Goal: Task Accomplishment & Management: Complete application form

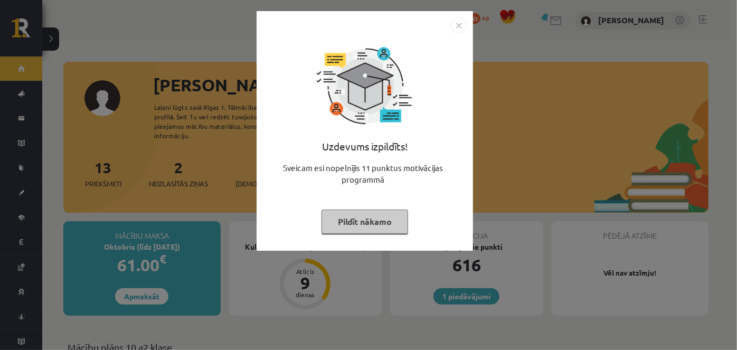
click at [461, 18] on img "Close" at bounding box center [459, 25] width 16 height 16
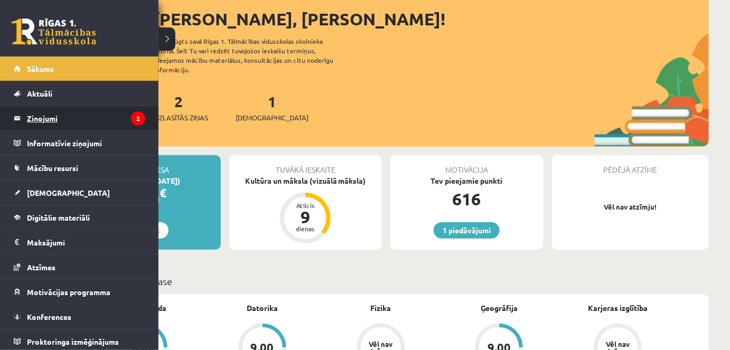
scroll to position [48, 0]
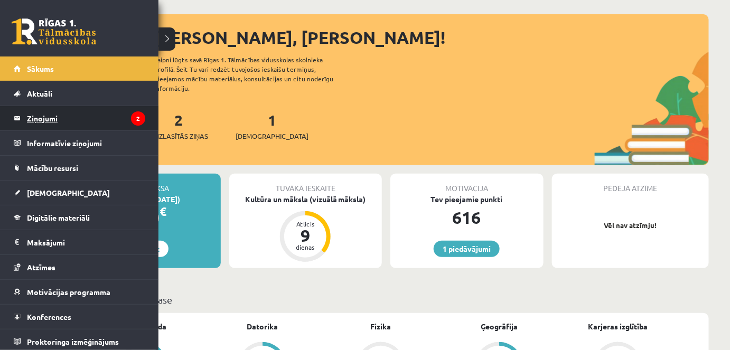
click at [20, 118] on link "Ziņojumi 2" at bounding box center [79, 118] width 131 height 24
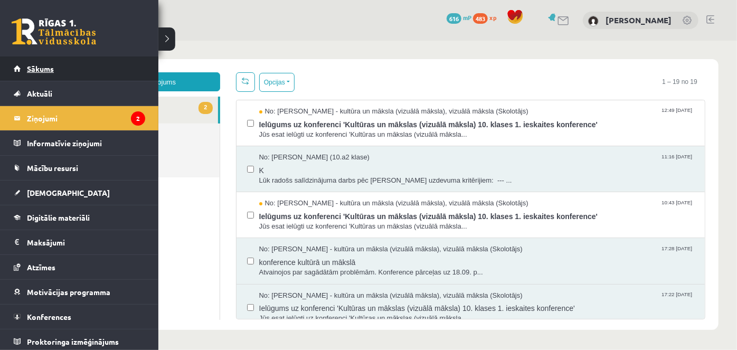
click at [43, 69] on span "Sākums" at bounding box center [40, 69] width 27 height 10
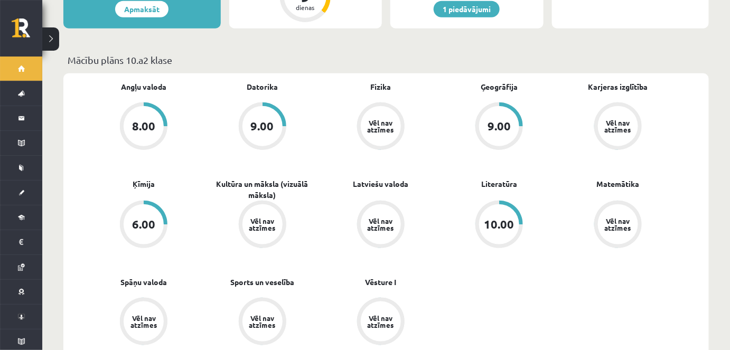
scroll to position [288, 0]
click at [148, 218] on div "6.00" at bounding box center [143, 224] width 23 height 12
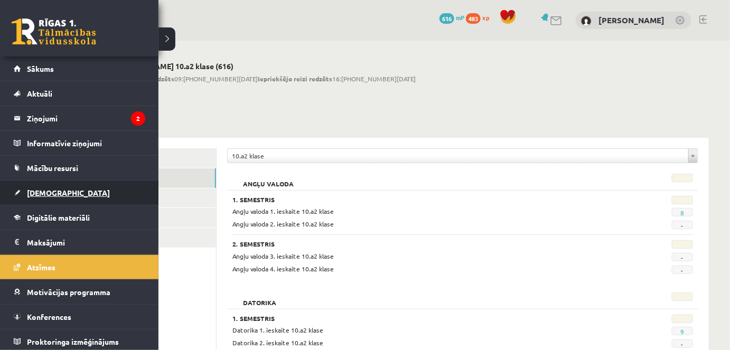
click at [51, 183] on link "[DEMOGRAPHIC_DATA]" at bounding box center [79, 193] width 131 height 24
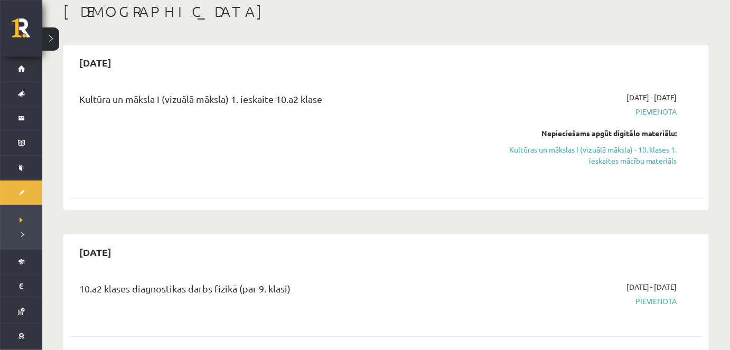
scroll to position [48, 0]
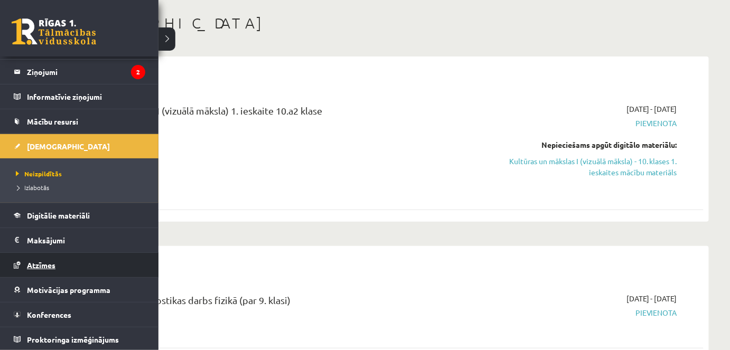
click at [45, 263] on span "Atzīmes" at bounding box center [41, 265] width 29 height 10
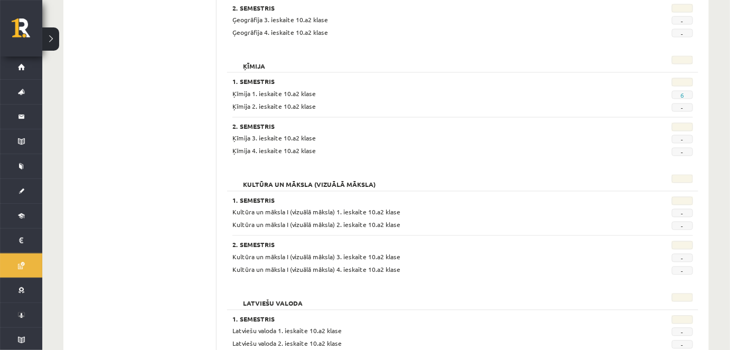
scroll to position [575, 0]
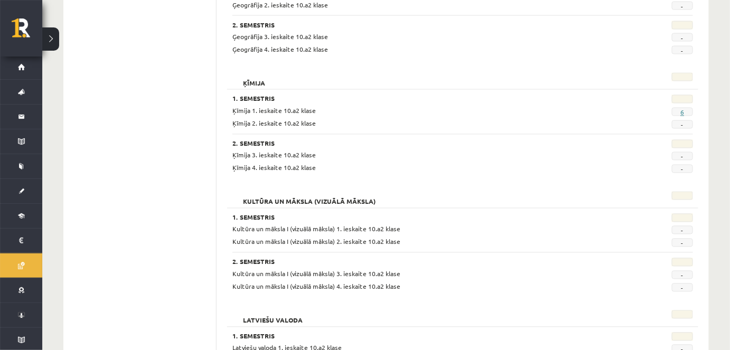
click at [681, 110] on link "6" at bounding box center [682, 112] width 4 height 8
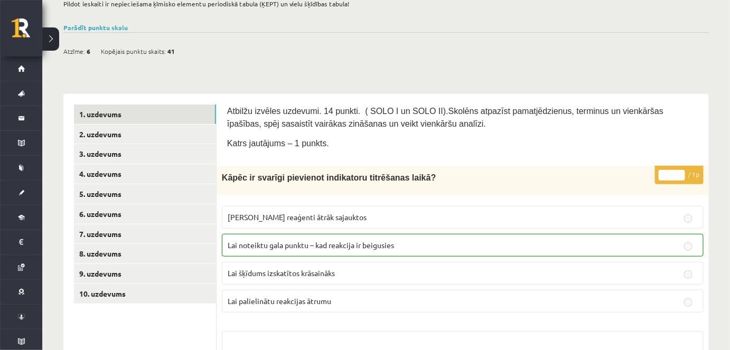
scroll to position [96, 0]
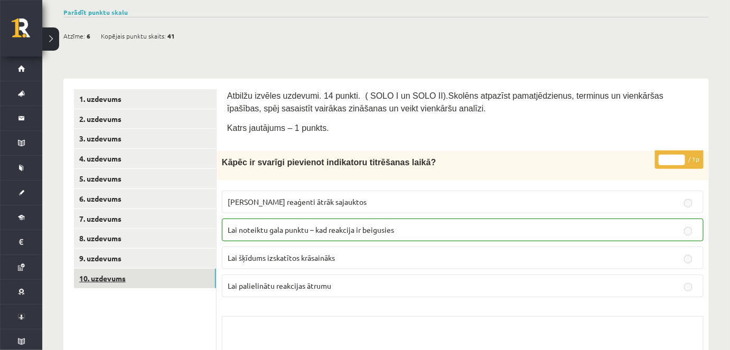
click at [103, 271] on link "10. uzdevums" at bounding box center [145, 279] width 142 height 20
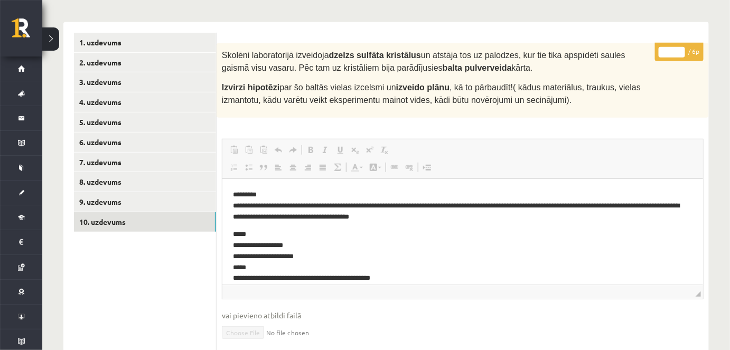
scroll to position [192, 0]
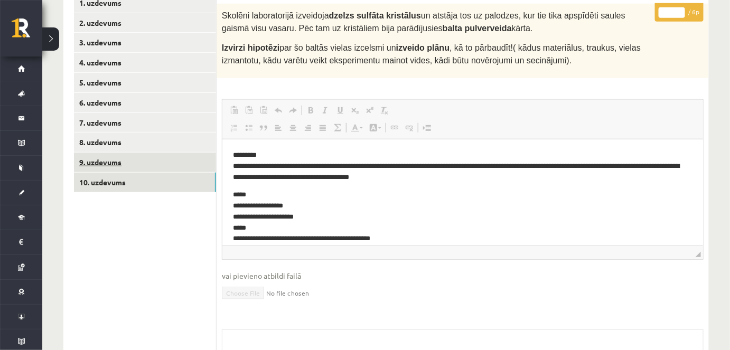
click at [113, 159] on link "9. uzdevums" at bounding box center [145, 163] width 142 height 20
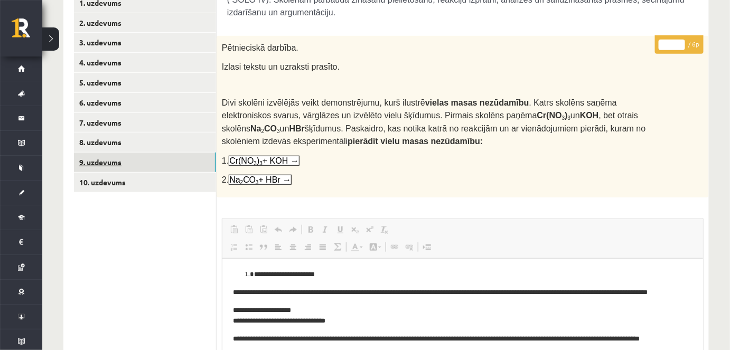
scroll to position [0, 0]
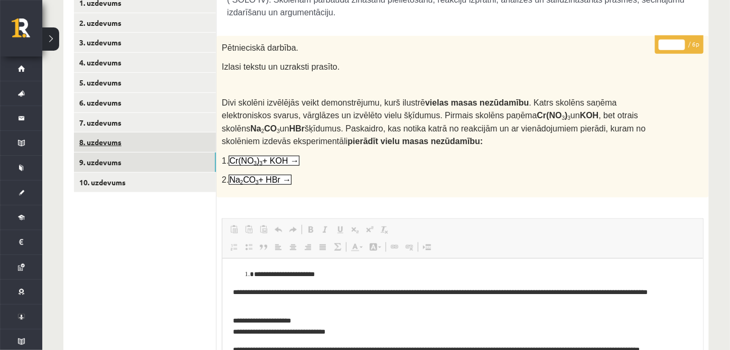
click at [91, 141] on link "8. uzdevums" at bounding box center [145, 142] width 142 height 20
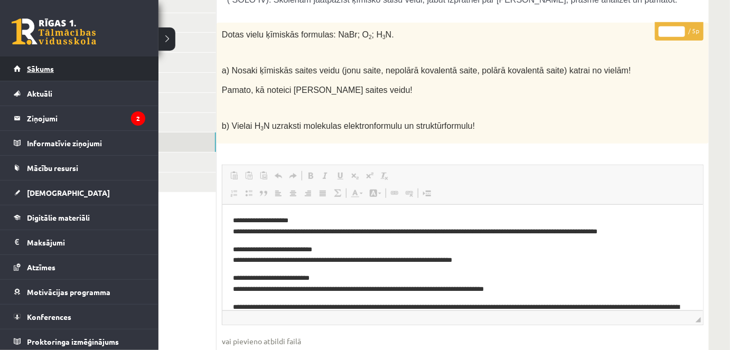
click at [34, 77] on link "Sākums" at bounding box center [79, 68] width 131 height 24
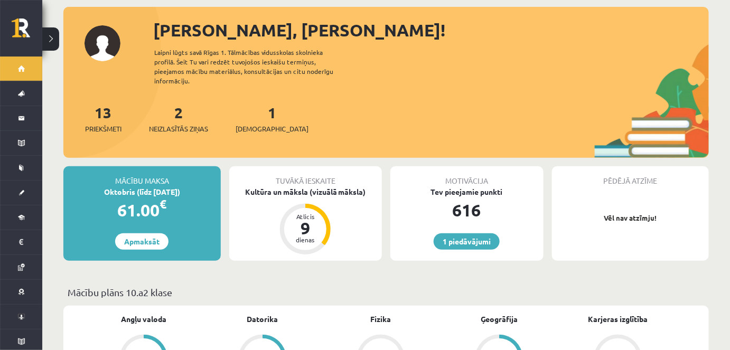
scroll to position [96, 0]
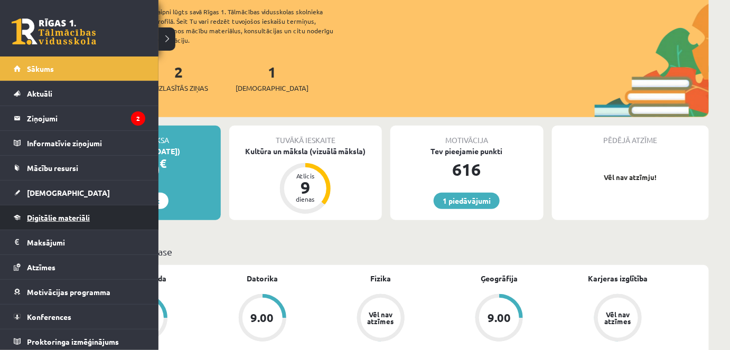
click at [50, 213] on span "Digitālie materiāli" at bounding box center [58, 218] width 63 height 10
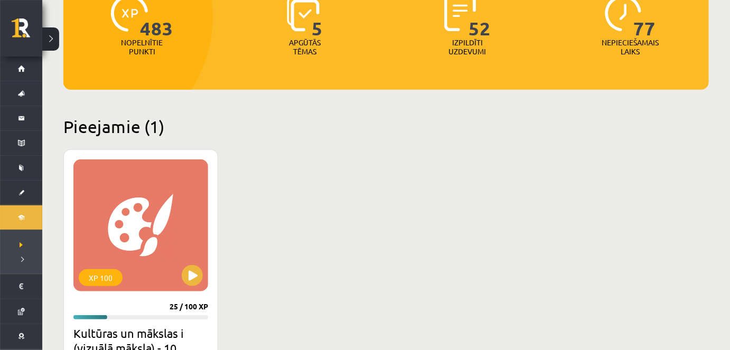
scroll to position [192, 0]
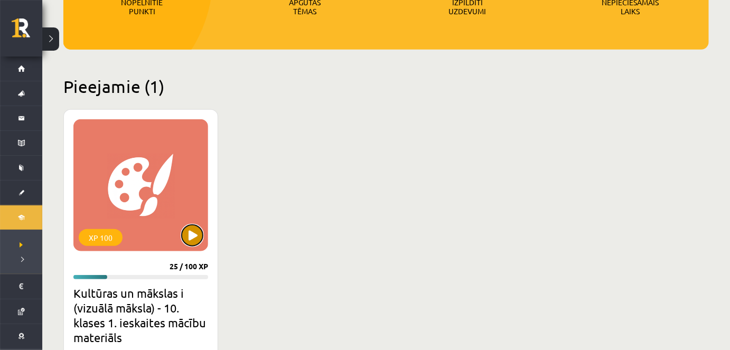
click at [193, 228] on button at bounding box center [192, 235] width 21 height 21
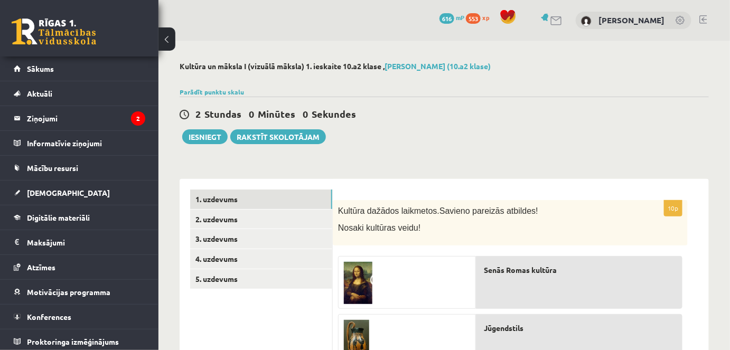
click at [164, 39] on button at bounding box center [166, 38] width 17 height 23
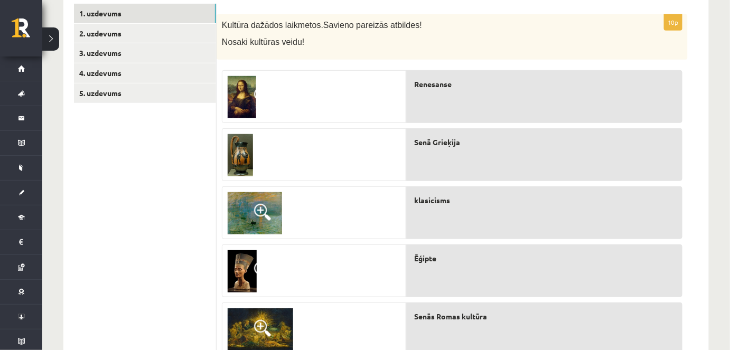
scroll to position [180, 0]
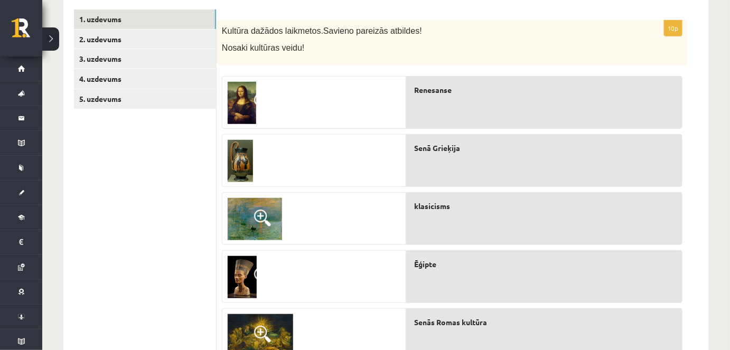
click at [273, 221] on img at bounding box center [255, 219] width 54 height 42
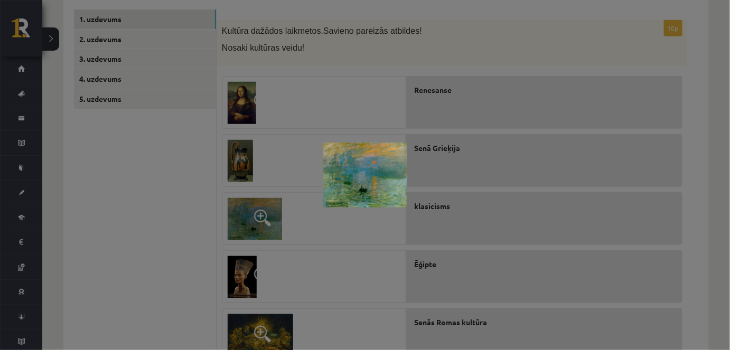
click at [716, 35] on div at bounding box center [365, 175] width 730 height 350
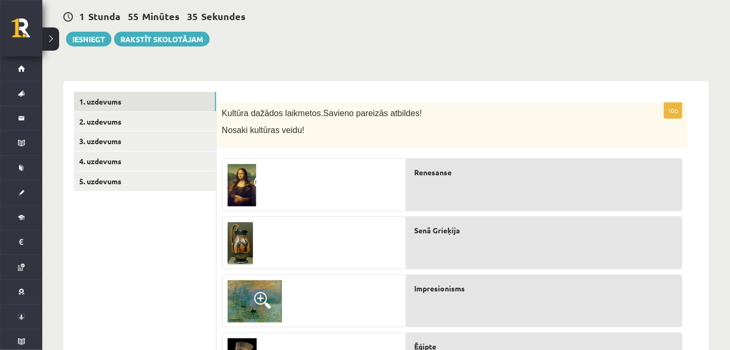
scroll to position [86, 0]
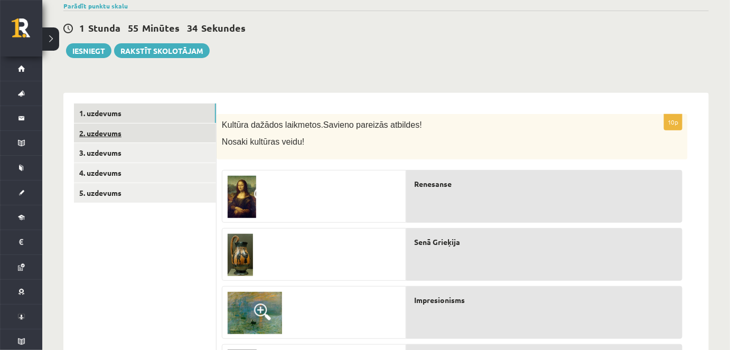
click at [110, 137] on link "2. uzdevums" at bounding box center [145, 134] width 142 height 20
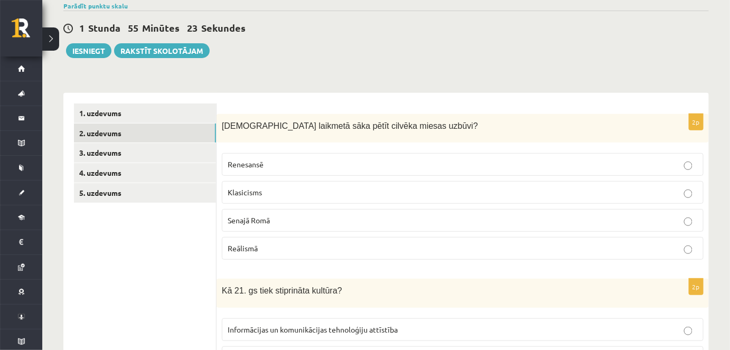
click at [256, 215] on span "Senajā Romā" at bounding box center [249, 220] width 42 height 10
click at [254, 243] on span "Reālismā" at bounding box center [243, 248] width 30 height 10
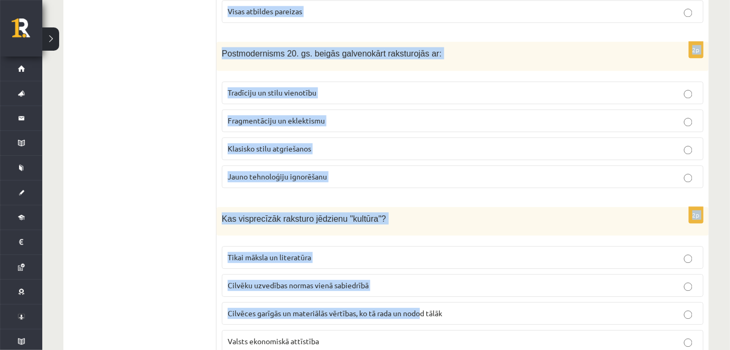
scroll to position [2338, 0]
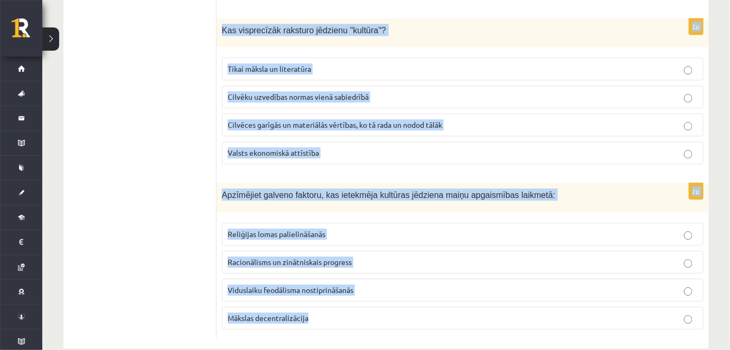
drag, startPoint x: 224, startPoint y: 126, endPoint x: 422, endPoint y: 289, distance: 256.8
copy form "Kurā laikmetā sāka pētīt cilvēka miesas uzbūvi? Renesansē Klasicisms Senajā Rom…"
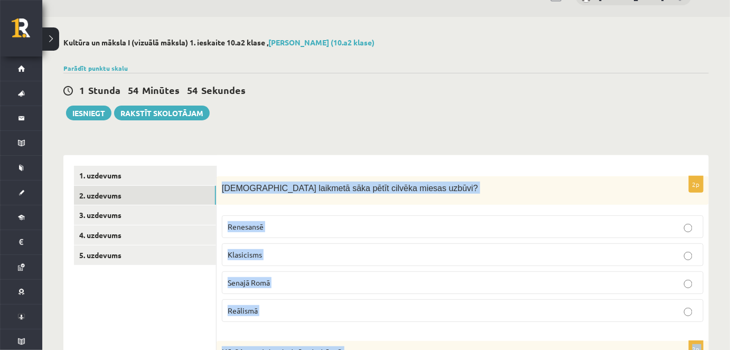
scroll to position [17, 0]
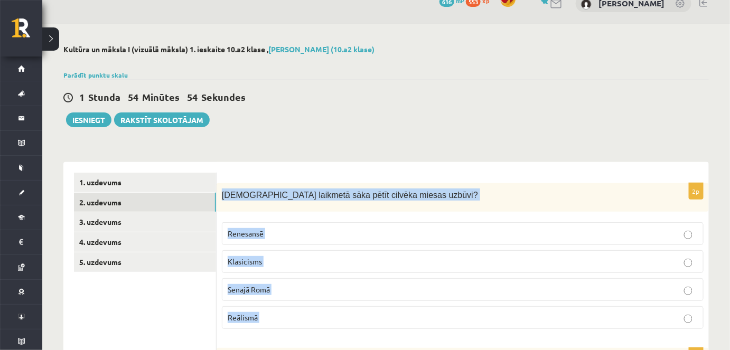
click at [610, 230] on p "Renesansē" at bounding box center [463, 233] width 470 height 11
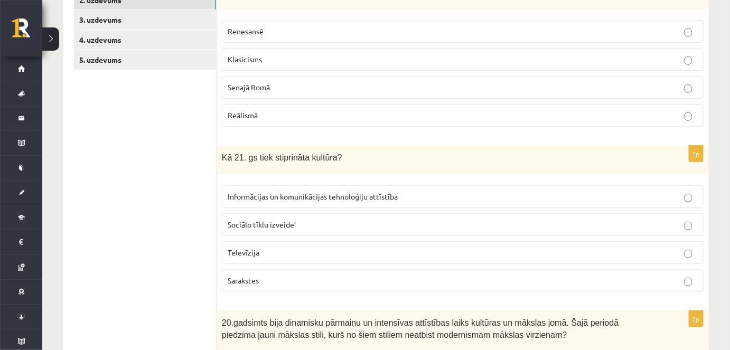
scroll to position [257, 0]
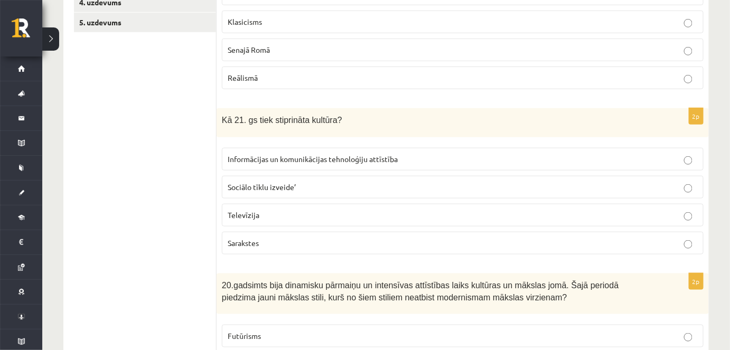
click at [281, 158] on span "Informācijas un komunikācijas tehnoloģiju attīstība" at bounding box center [313, 159] width 170 height 10
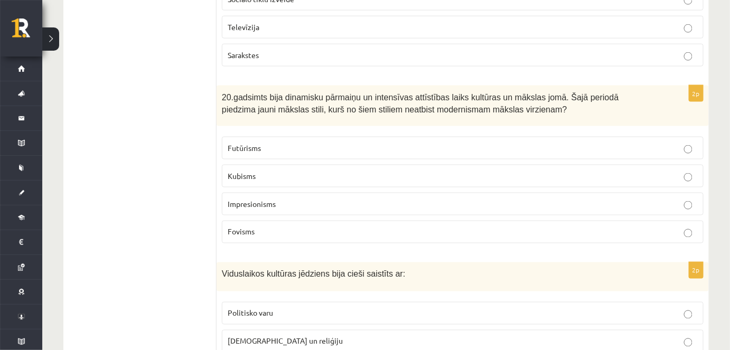
scroll to position [449, 0]
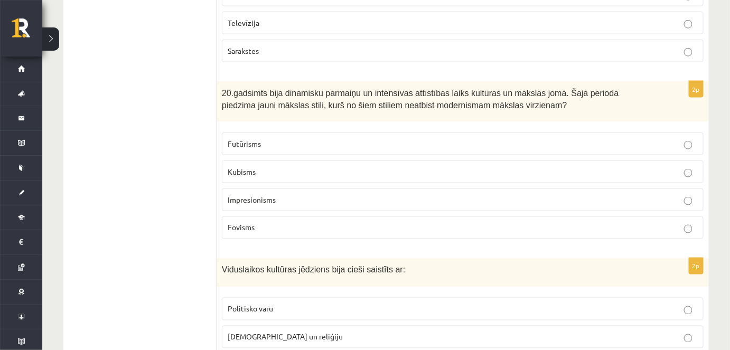
click at [259, 188] on label "Impresionisms" at bounding box center [462, 199] width 481 height 23
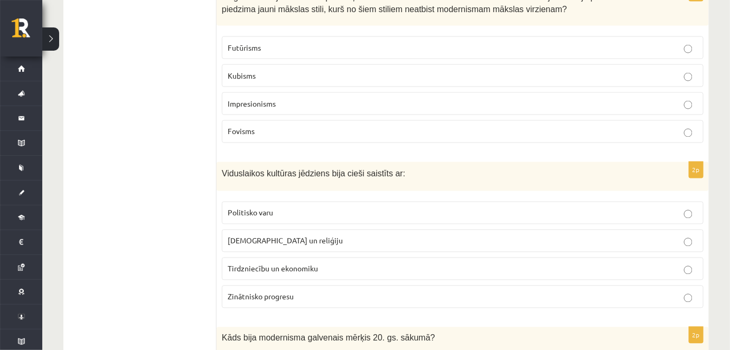
scroll to position [592, 0]
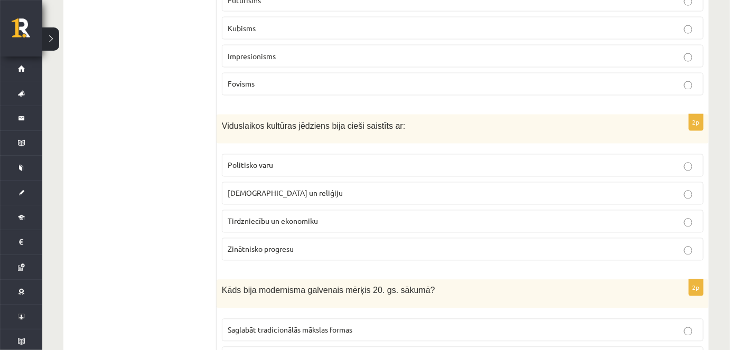
click at [290, 188] on p "Baznīcu un reliģiju" at bounding box center [463, 193] width 470 height 11
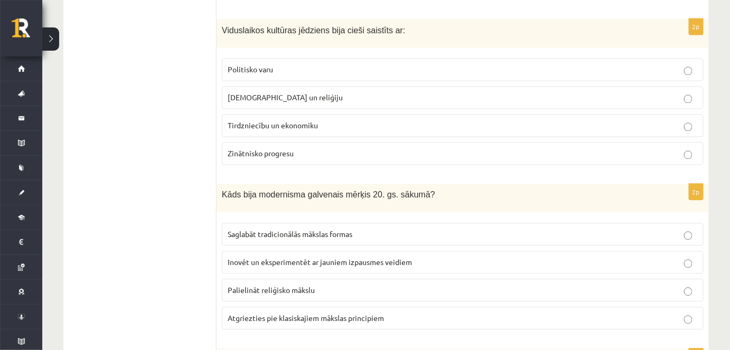
scroll to position [784, 0]
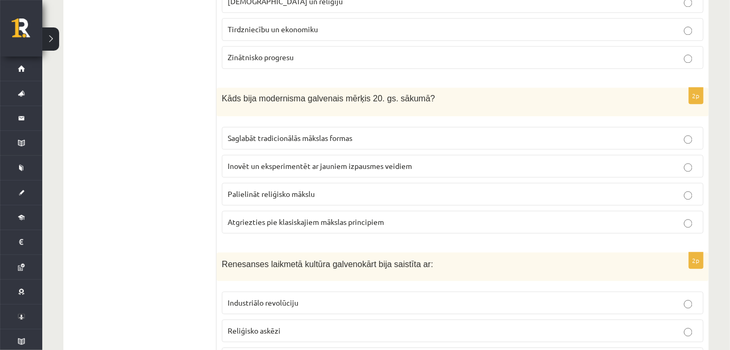
click at [355, 163] on span "Inovēt un eksperimentēt ar jauniem izpausmes veidiem" at bounding box center [320, 166] width 184 height 10
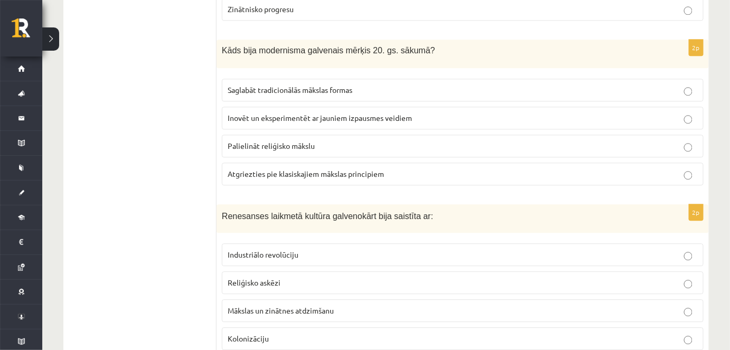
scroll to position [880, 0]
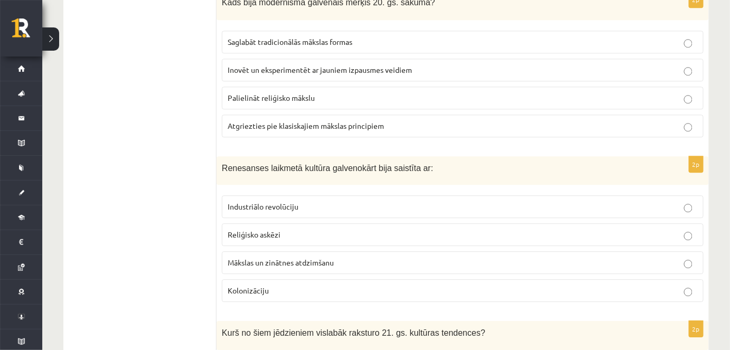
click at [352, 257] on p "Mākslas un zinātnes atdzimšanu" at bounding box center [463, 262] width 470 height 11
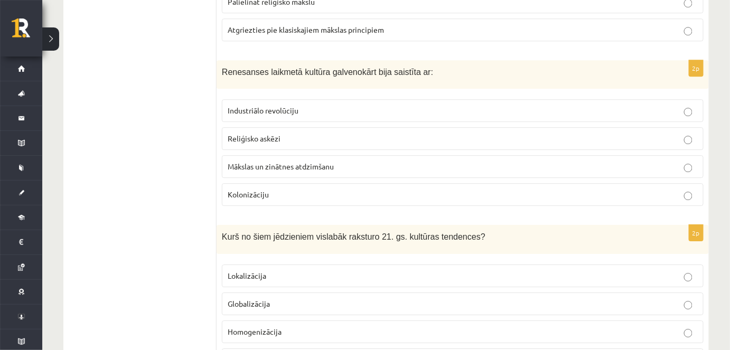
scroll to position [1073, 0]
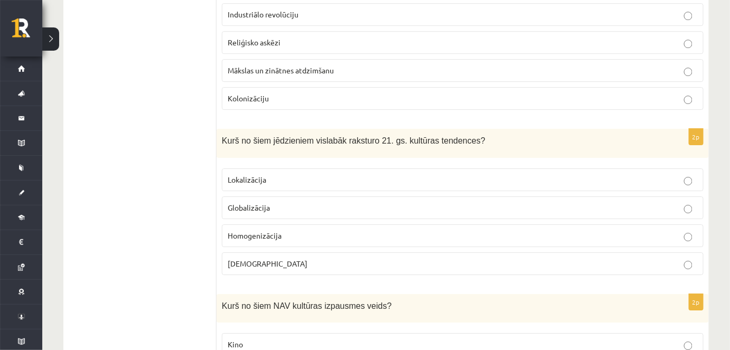
click at [265, 203] on span "Globalizācija" at bounding box center [249, 208] width 42 height 10
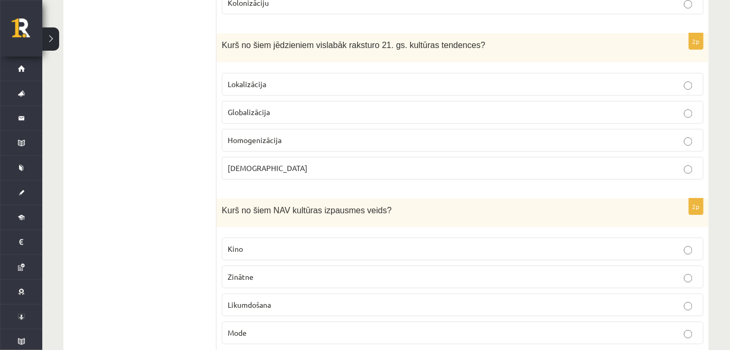
scroll to position [1216, 0]
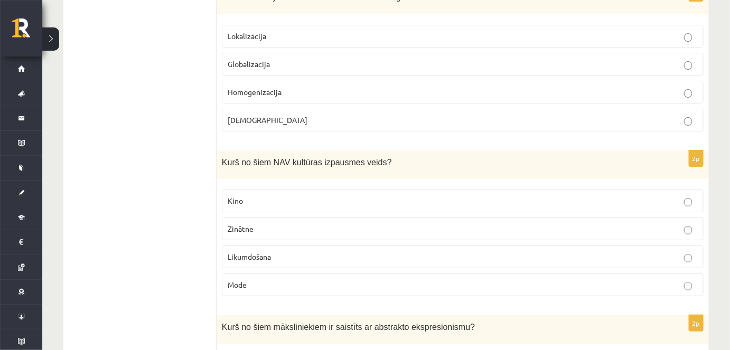
click at [256, 252] on span "Likumdošana" at bounding box center [249, 257] width 43 height 10
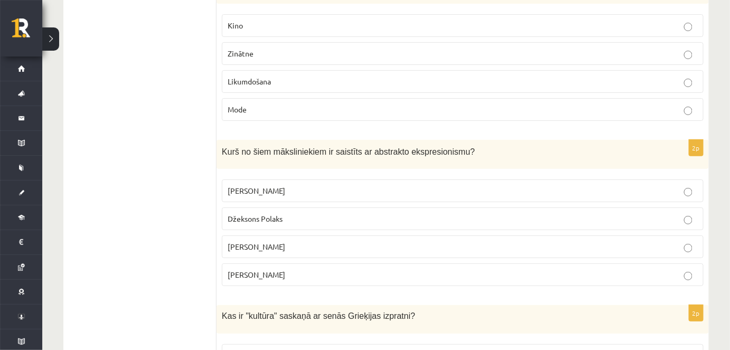
scroll to position [1408, 0]
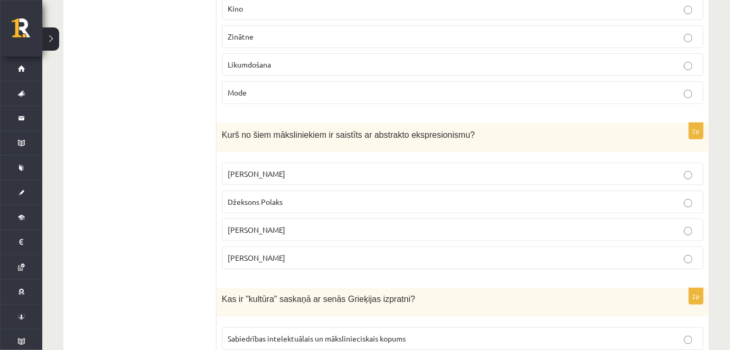
click at [284, 191] on label "Džeksons Polaks" at bounding box center [462, 202] width 481 height 23
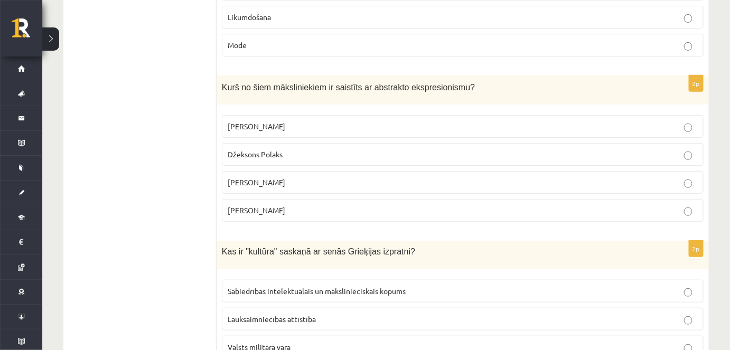
scroll to position [1504, 0]
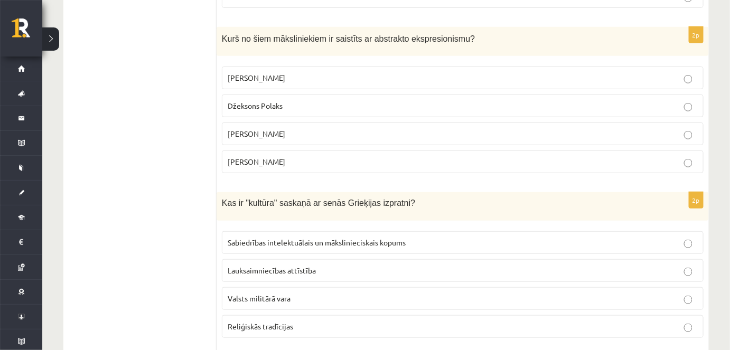
click at [245, 238] on span "Sabiedrības intelektuālais un mākslinieciskais kopums" at bounding box center [317, 243] width 178 height 10
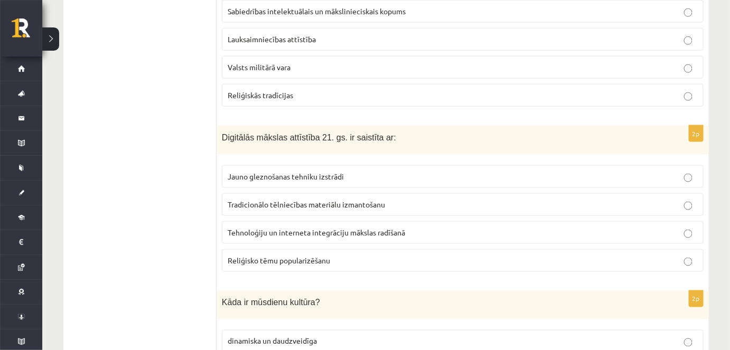
scroll to position [1792, 0]
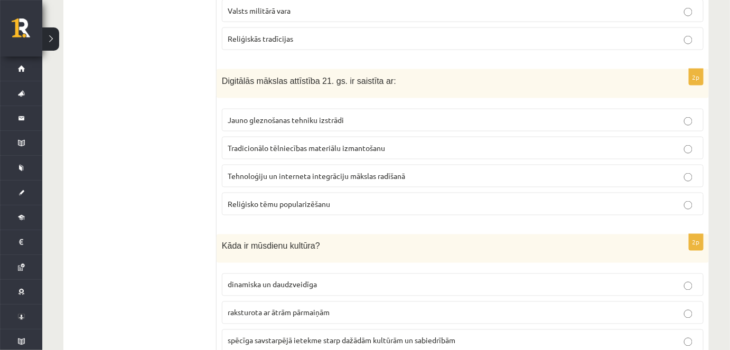
click at [293, 171] on span "Tehnoloģiju un interneta integrāciju mākslas radīšanā" at bounding box center [316, 176] width 177 height 10
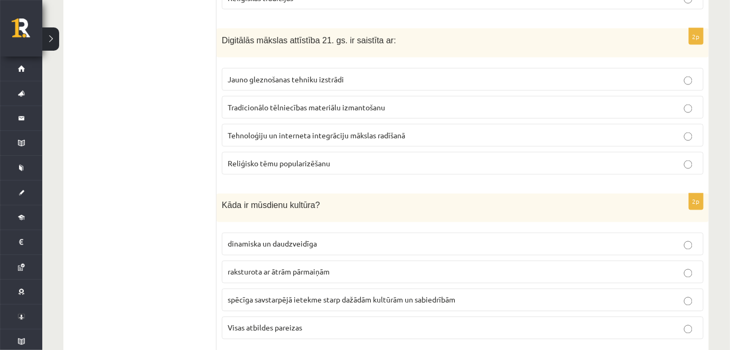
scroll to position [1888, 0]
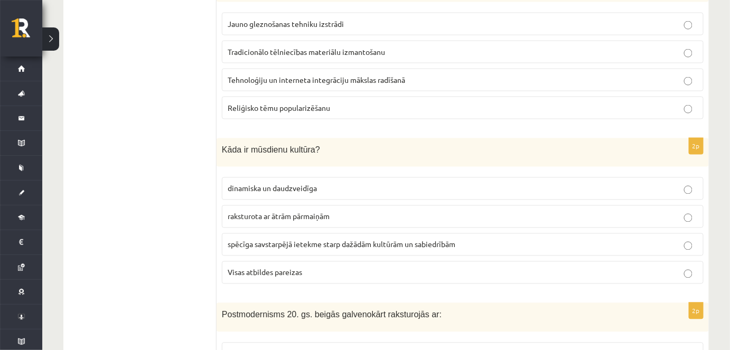
click at [300, 268] on label "Visas atbildes pareizas" at bounding box center [462, 272] width 481 height 23
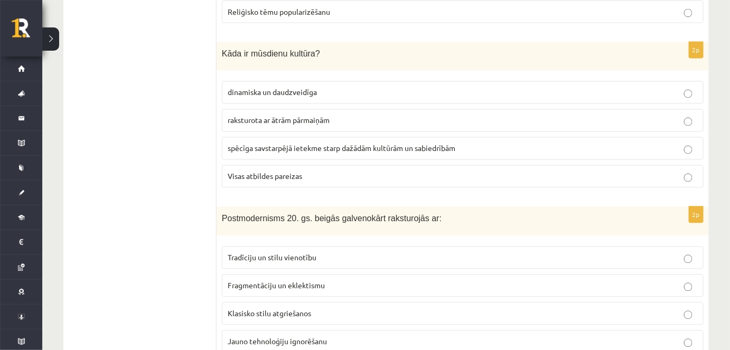
scroll to position [2080, 0]
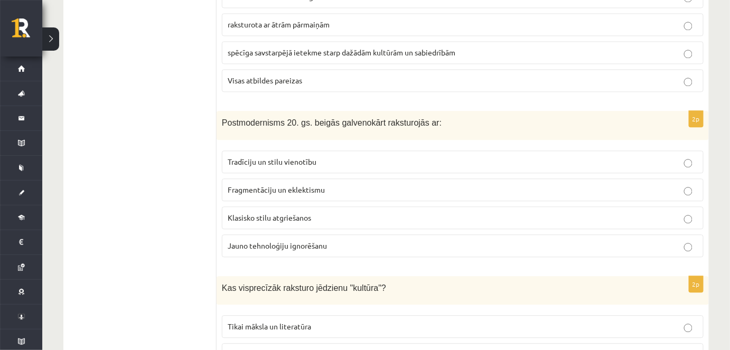
click at [257, 185] on span "Fragmentāciju un eklektismu" at bounding box center [276, 190] width 97 height 10
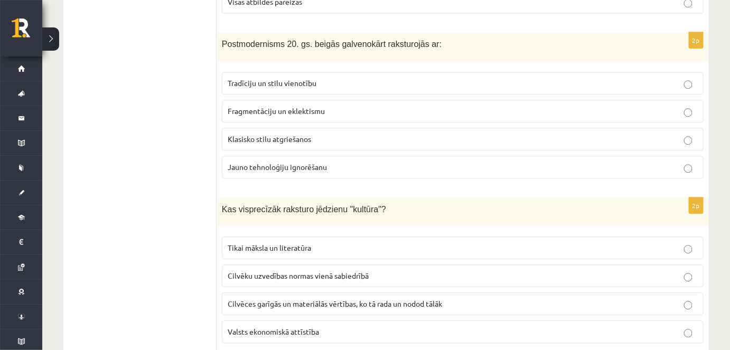
scroll to position [2176, 0]
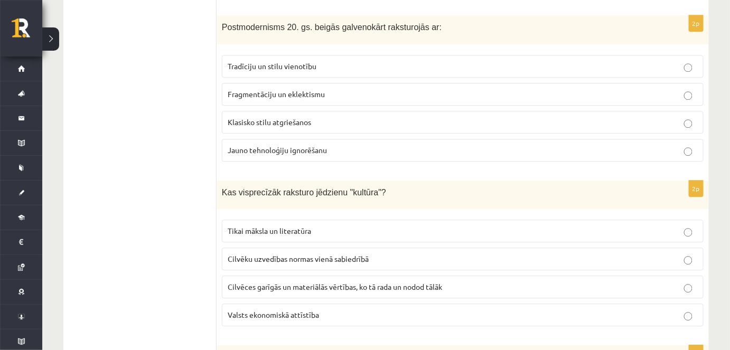
click at [269, 281] on p "Cilvēces garīgās un materiālās vērtības, ko tā rada un nodod tālāk" at bounding box center [463, 286] width 470 height 11
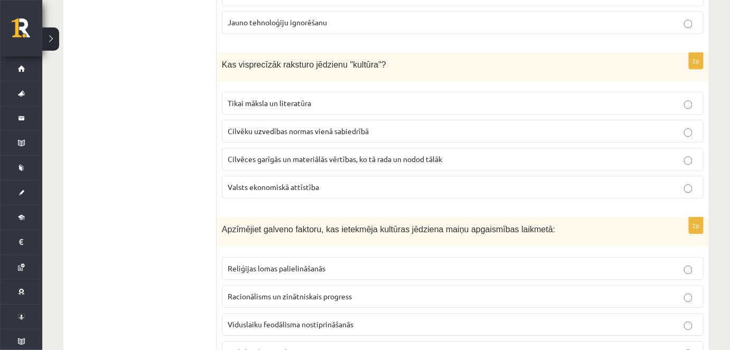
scroll to position [2338, 0]
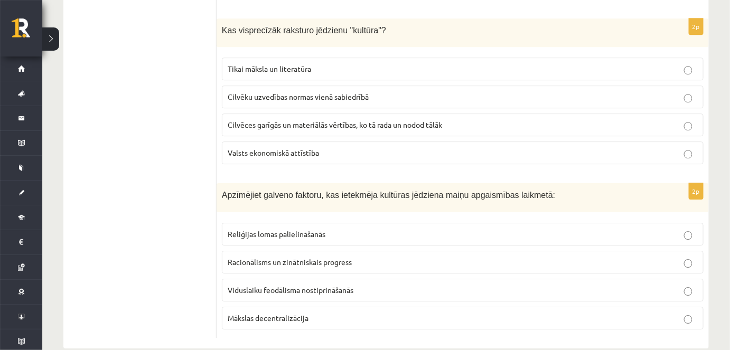
click at [266, 257] on span "Racionālisms un zinātniskais progress" at bounding box center [290, 262] width 124 height 10
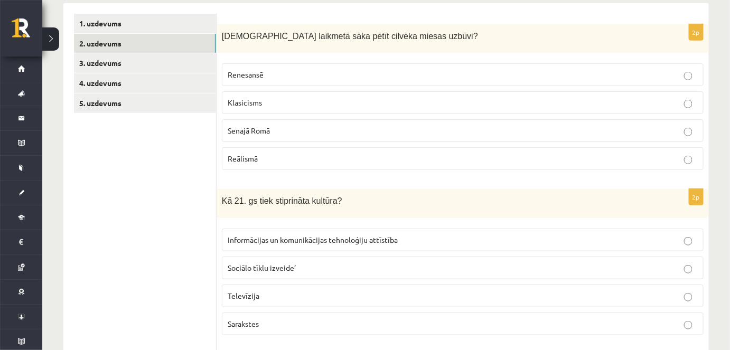
scroll to position [0, 0]
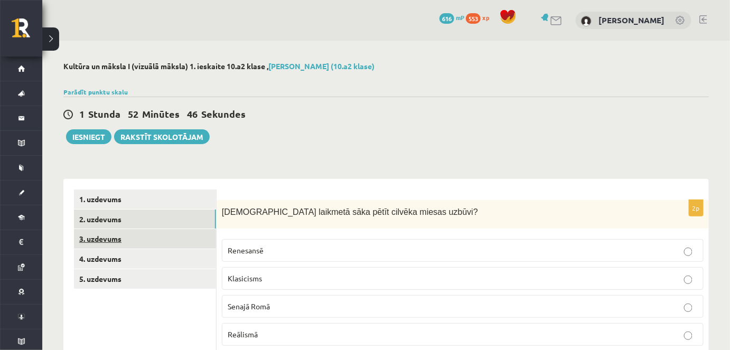
click at [117, 243] on link "3. uzdevums" at bounding box center [145, 239] width 142 height 20
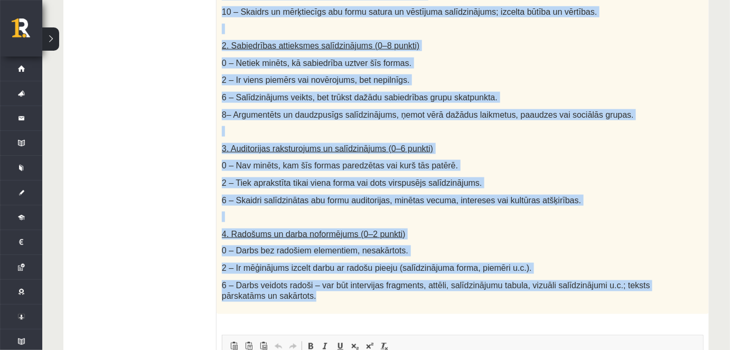
scroll to position [432, 0]
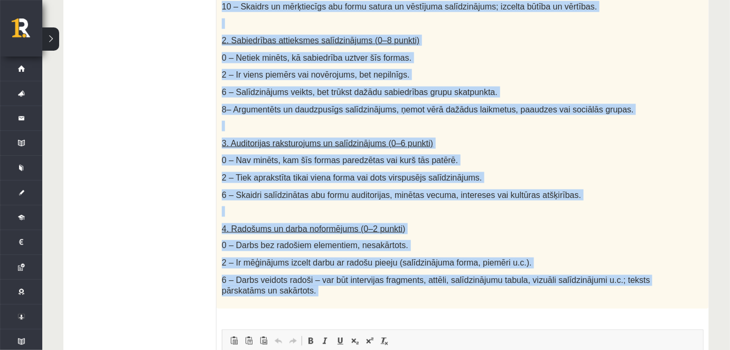
drag, startPoint x: 219, startPoint y: 211, endPoint x: 446, endPoint y: 297, distance: 242.9
click at [446, 297] on div "26p Salīdzini divas kultūras izpausmes formas - Izvēlies vienu tradicionālu kul…" at bounding box center [462, 158] width 492 height 781
copy div "Salīdzini divas kultūras izpausmes formas - Izvēlies vienu tradicionālu kultūra…"
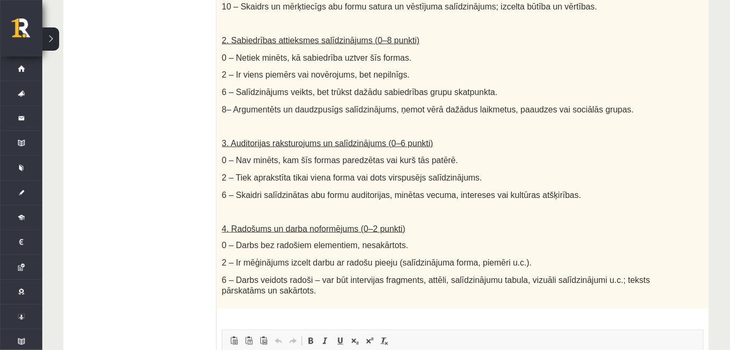
click at [185, 183] on ul "1. uzdevums 2. uzdevums 3. uzdevums 4. uzdevums 5. uzdevums" at bounding box center [145, 154] width 143 height 792
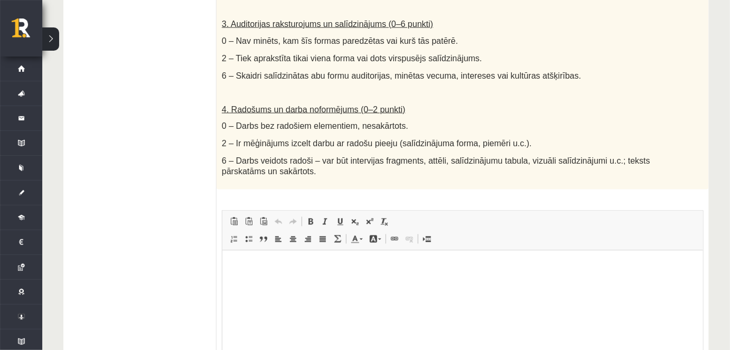
scroll to position [650, 0]
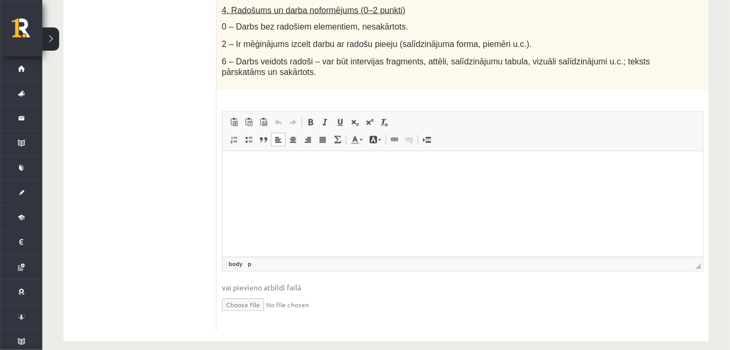
click at [280, 168] on p "Bagātinātā teksta redaktors, wiswyg-editor-user-answer-47433884463180" at bounding box center [461, 167] width 459 height 11
paste body "Bagātinātā teksta redaktors, wiswyg-editor-user-answer-47433884463180"
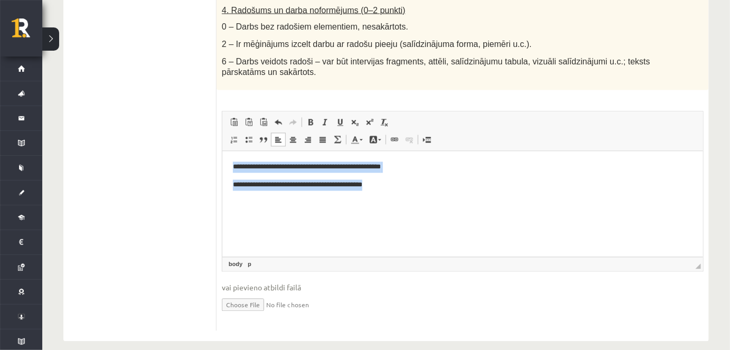
drag, startPoint x: 254, startPoint y: 176, endPoint x: 403, endPoint y: 188, distance: 149.3
click at [403, 188] on html "**********" at bounding box center [462, 185] width 480 height 68
click at [292, 136] on span at bounding box center [293, 140] width 8 height 8
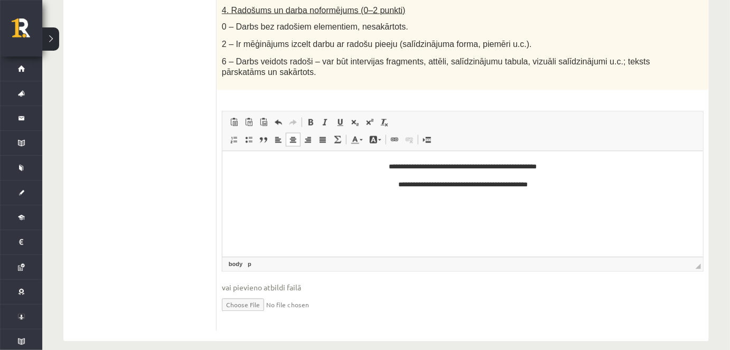
click at [438, 207] on p "Bagātinātā teksta redaktors, wiswyg-editor-user-answer-47433884463180" at bounding box center [461, 202] width 459 height 11
click at [562, 184] on p "**********" at bounding box center [462, 184] width 460 height 11
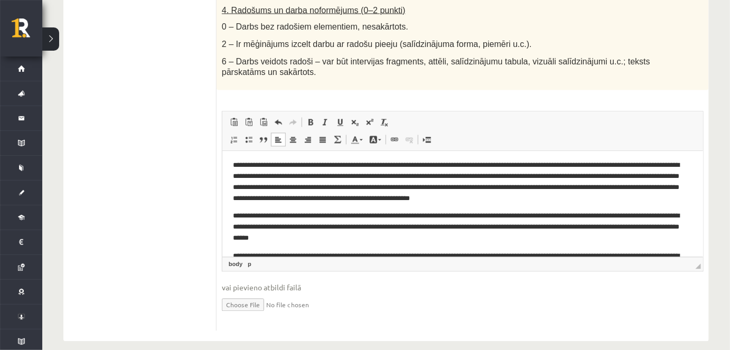
scroll to position [69, 0]
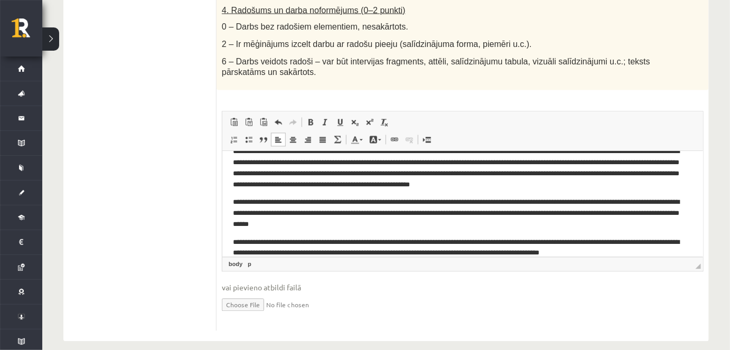
click at [351, 203] on p "**********" at bounding box center [458, 213] width 452 height 33
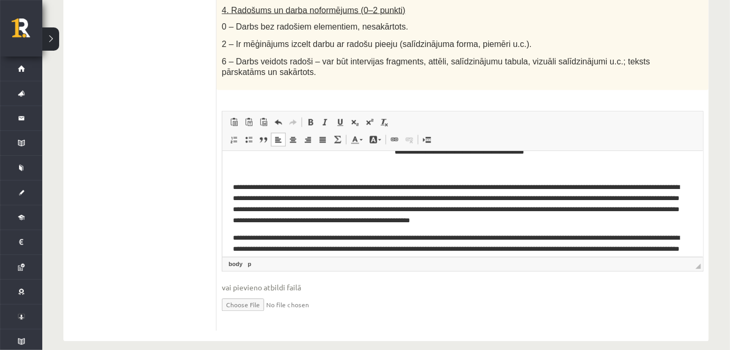
scroll to position [48, 0]
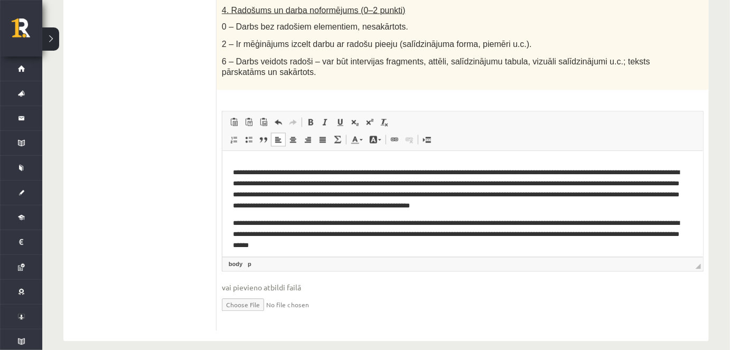
click at [231, 220] on html "**********" at bounding box center [462, 214] width 480 height 223
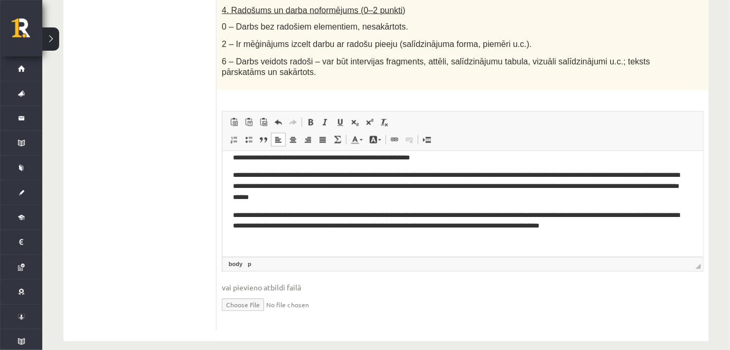
scroll to position [117, 0]
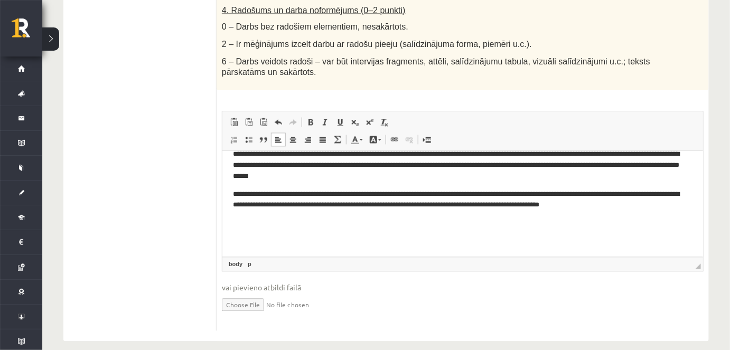
click at [667, 204] on p "**********" at bounding box center [458, 200] width 452 height 22
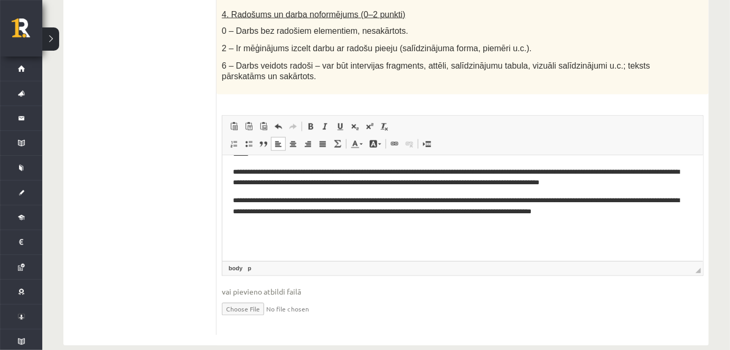
scroll to position [650, 0]
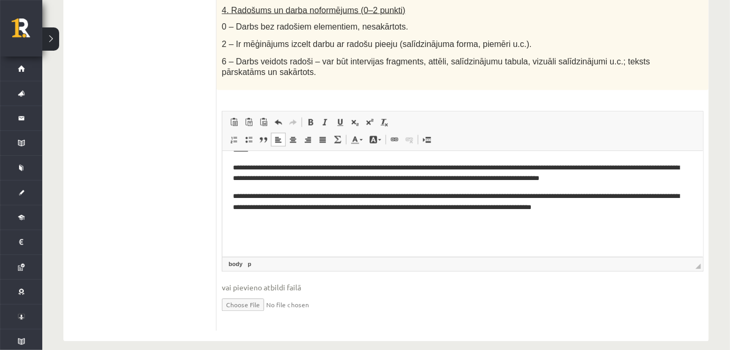
click at [325, 223] on p "Bagātinātā teksta redaktors, wiswyg-editor-user-answer-47433884463180" at bounding box center [461, 225] width 459 height 11
click at [298, 222] on span "Ielīmēt" at bounding box center [298, 220] width 30 height 15
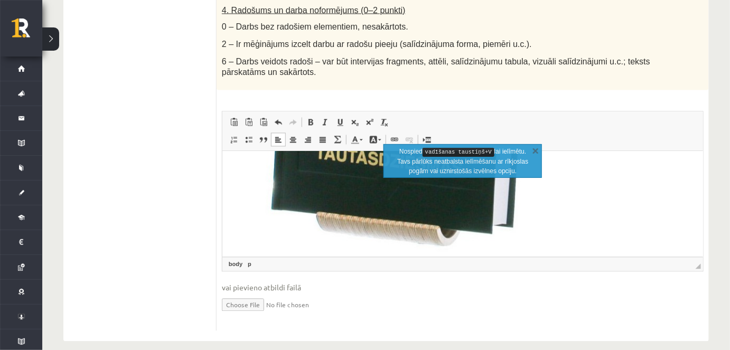
scroll to position [556, 0]
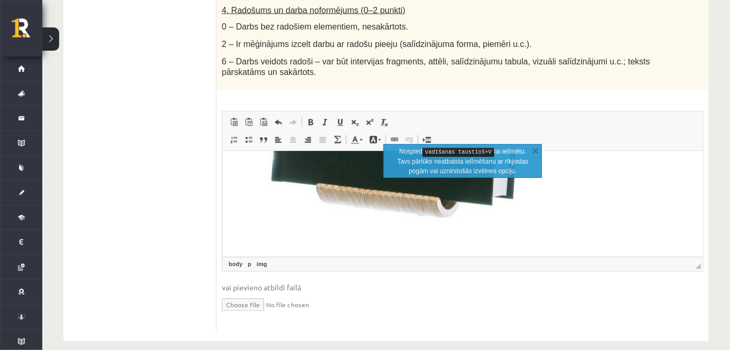
click at [450, 202] on img "Bagātinātā teksta redaktors, wiswyg-editor-user-answer-47433884463180" at bounding box center [390, 16] width 317 height 418
click at [461, 209] on img "Bagātinātā teksta redaktors, wiswyg-editor-user-answer-47433884463180" at bounding box center [390, 16] width 317 height 418
click at [493, 210] on img "Bagātinātā teksta redaktors, wiswyg-editor-user-answer-47433884463180" at bounding box center [390, 16] width 317 height 418
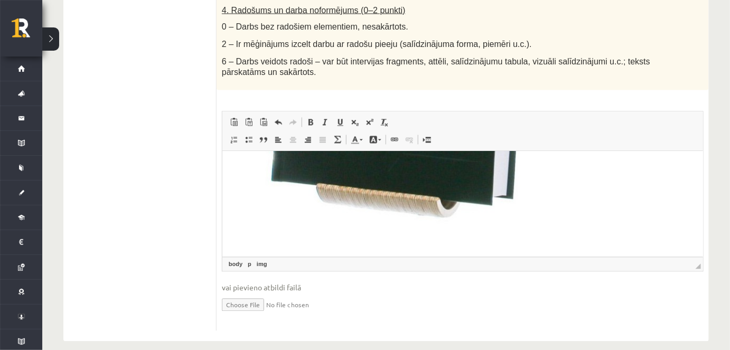
click at [536, 159] on img "Bagātinātā teksta redaktors, wiswyg-editor-user-answer-47433884463180" at bounding box center [390, 16] width 317 height 418
click at [506, 204] on img "Bagātinātā teksta redaktors, wiswyg-editor-user-answer-47433884463180" at bounding box center [390, 16] width 317 height 418
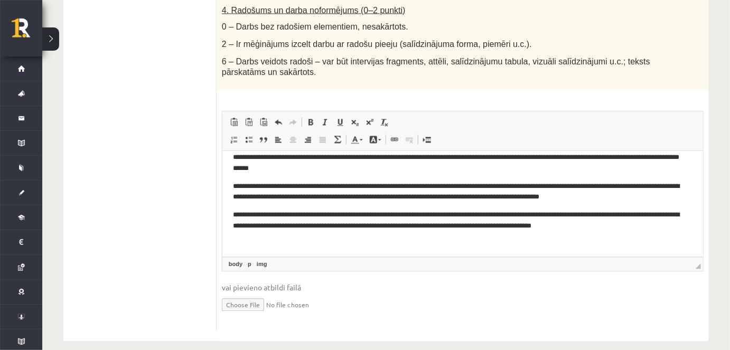
scroll to position [173, 0]
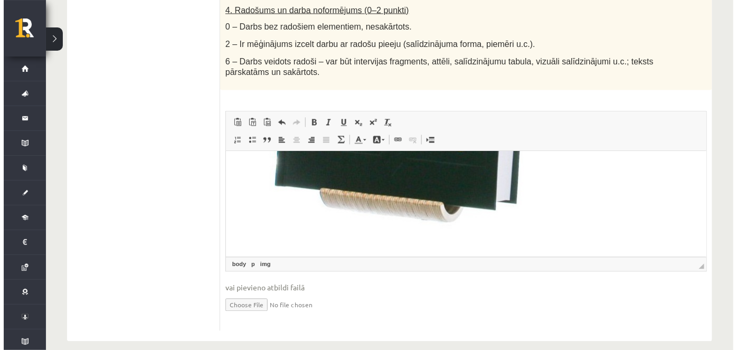
scroll to position [556, 0]
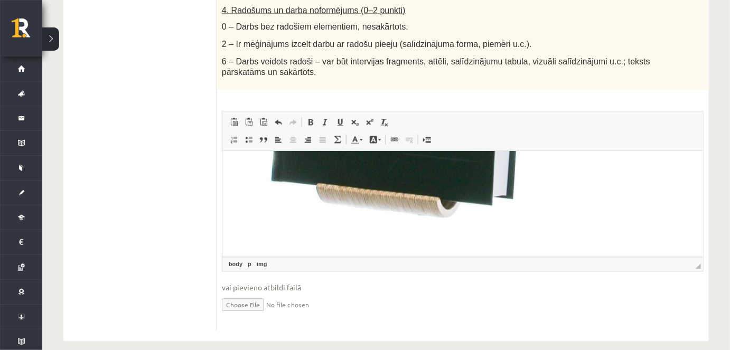
click at [378, 194] on img "Bagātinātā teksta redaktors, wiswyg-editor-user-answer-47433884463180" at bounding box center [390, 16] width 317 height 418
select select
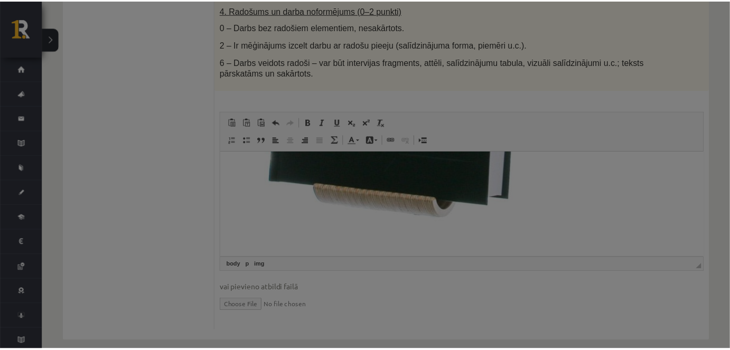
scroll to position [0, 0]
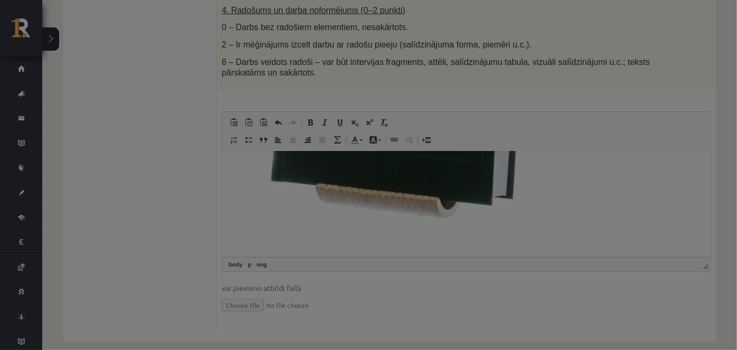
type input "***"
select select "****"
type input "*"
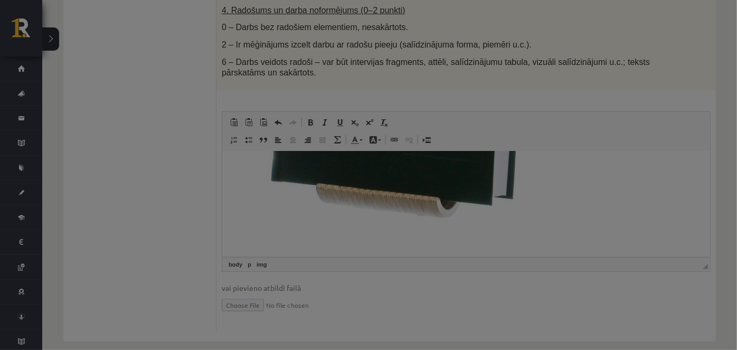
type input "*"
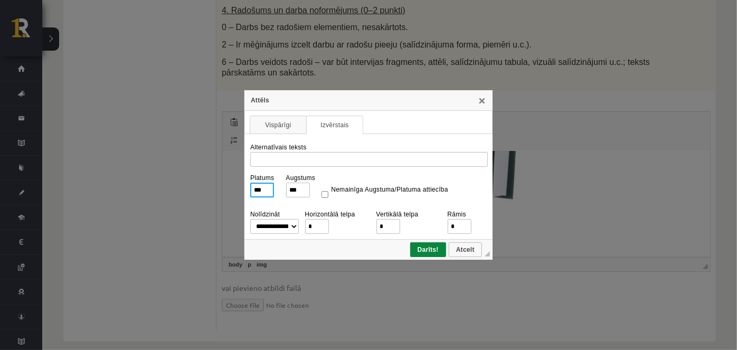
click at [266, 193] on input "***" at bounding box center [262, 190] width 24 height 15
type input "**"
click at [438, 248] on span "Darīts!" at bounding box center [428, 249] width 34 height 7
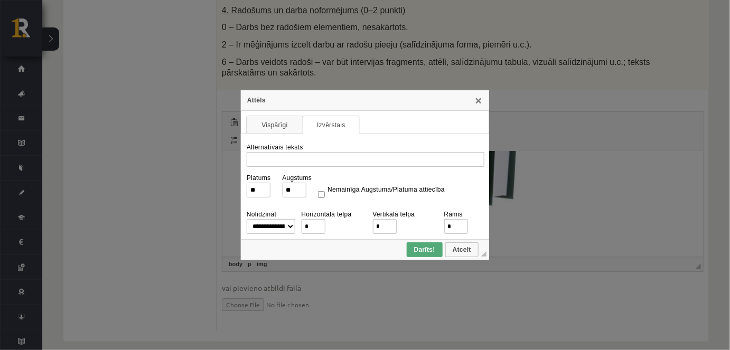
scroll to position [180, 0]
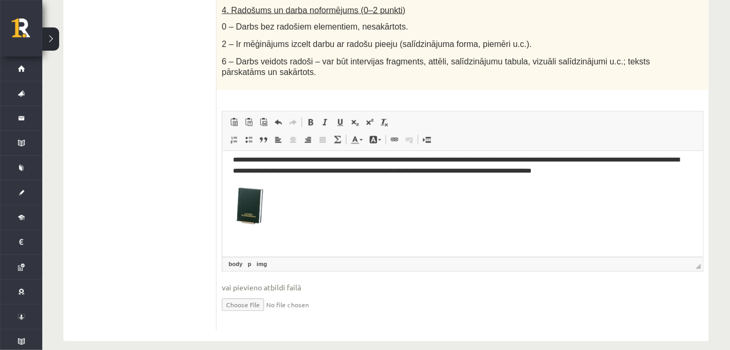
click at [258, 222] on img "Bagātinātā teksta redaktors, wiswyg-editor-user-answer-47433884463180" at bounding box center [248, 204] width 32 height 42
click at [257, 222] on img "Bagātinātā teksta redaktors, wiswyg-editor-user-answer-47433884463180" at bounding box center [248, 204] width 32 height 42
click at [380, 303] on fieldset "Rich Text Editor, wiswyg-editor-user-answer-47433884463180 Redaktora rīkjoslas …" at bounding box center [462, 218] width 481 height 214
click at [258, 189] on img "Bagātinātā teksta redaktors, wiswyg-editor-user-answer-47433884463180" at bounding box center [248, 204] width 32 height 42
click at [355, 282] on span "vai pievieno atbildi failā" at bounding box center [462, 287] width 481 height 11
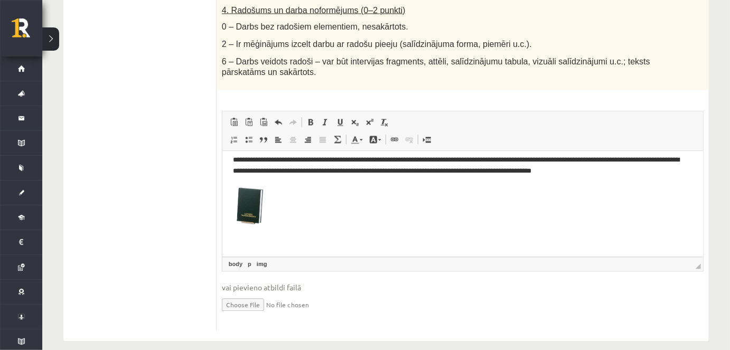
click at [308, 212] on p "Bagātinātā teksta redaktors, wiswyg-editor-user-answer-47433884463180" at bounding box center [461, 206] width 459 height 46
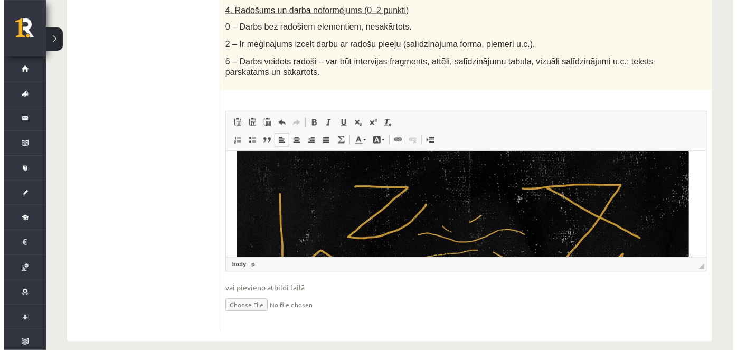
scroll to position [276, 0]
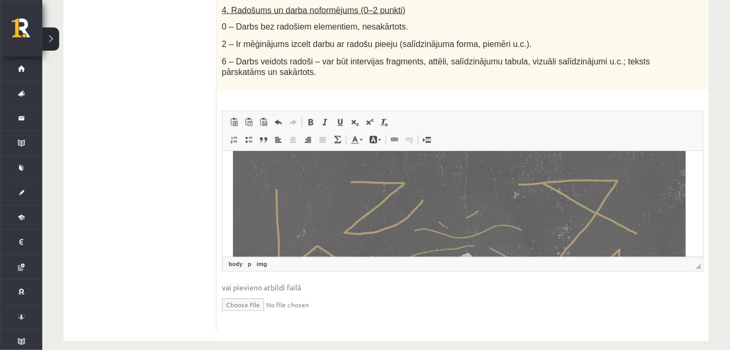
type input "*******"
type input "***"
select select "****"
type input "*"
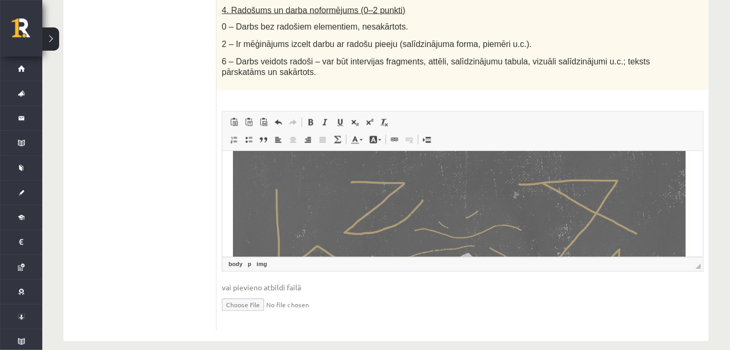
type input "*"
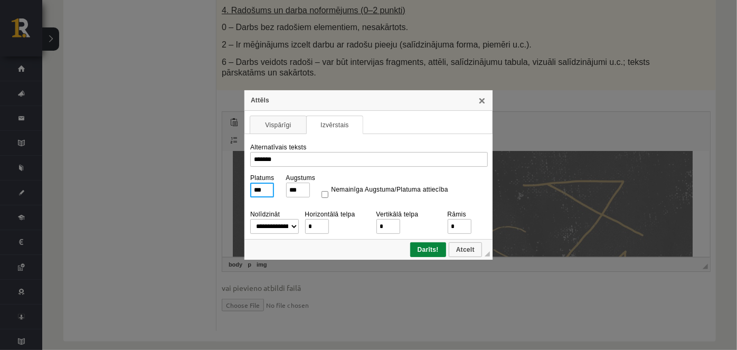
click at [266, 190] on input "***" at bounding box center [262, 190] width 24 height 15
type input "**"
click at [420, 247] on span "Darīts!" at bounding box center [428, 249] width 34 height 7
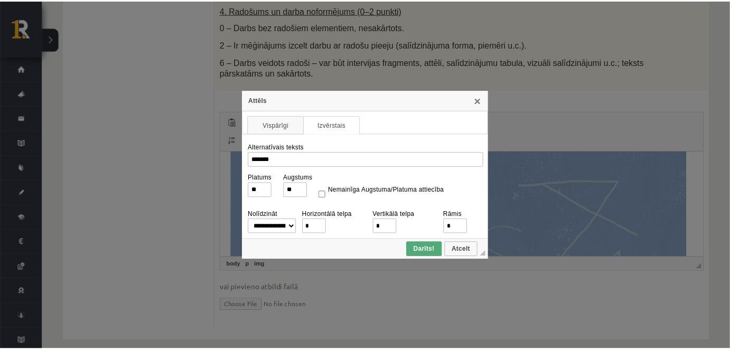
scroll to position [184, 0]
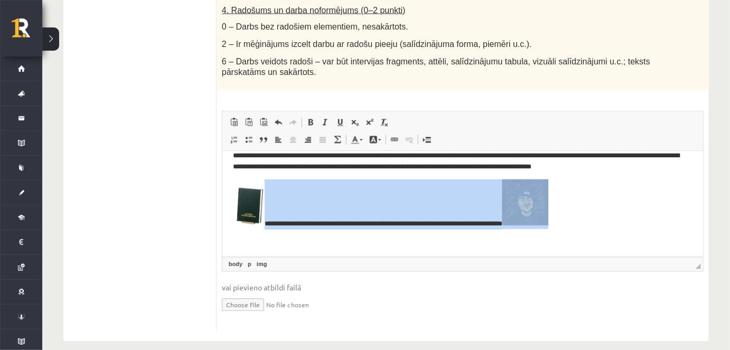
click at [547, 222] on img "Bagātinātā teksta redaktors, wiswyg-editor-user-answer-47433884463180" at bounding box center [524, 202] width 46 height 46
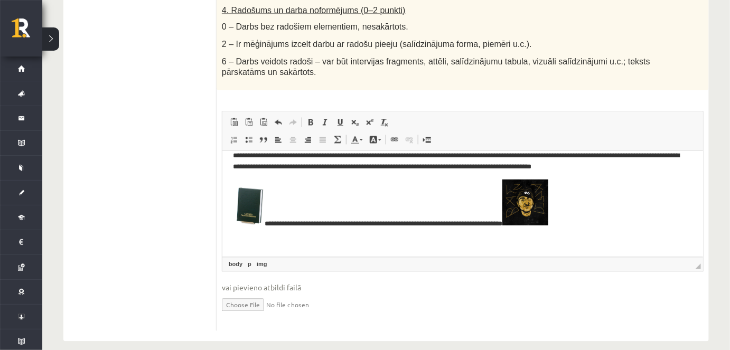
click at [642, 229] on body "**********" at bounding box center [461, 111] width 459 height 269
click at [605, 223] on p "**********" at bounding box center [458, 203] width 452 height 49
click at [613, 293] on input "file" at bounding box center [462, 304] width 481 height 22
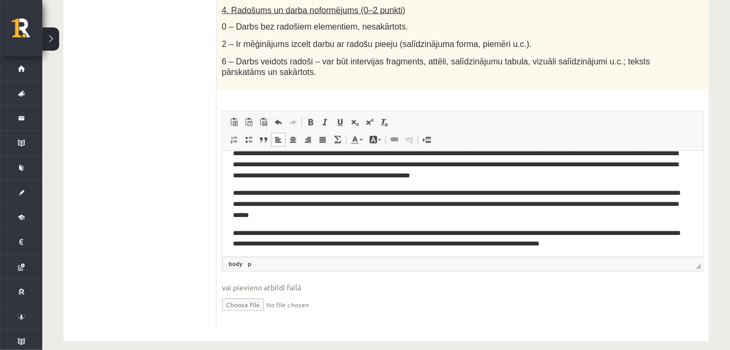
scroll to position [0, 0]
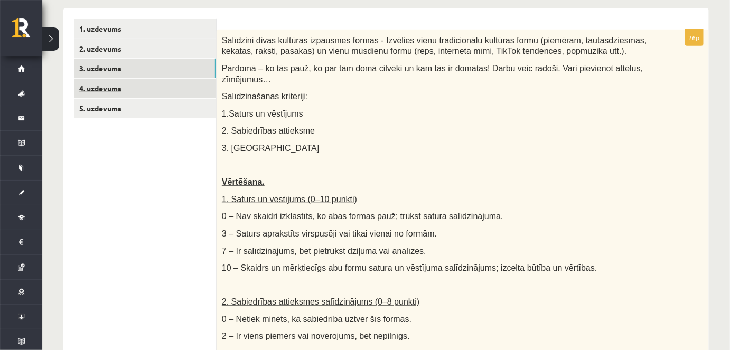
click at [105, 93] on link "4. uzdevums" at bounding box center [145, 89] width 142 height 20
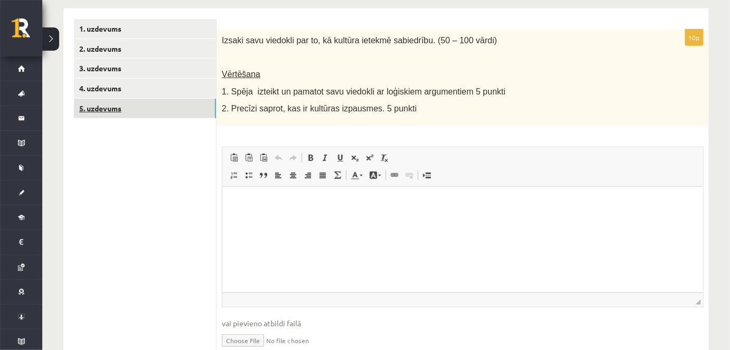
click at [139, 111] on link "5. uzdevums" at bounding box center [145, 109] width 142 height 20
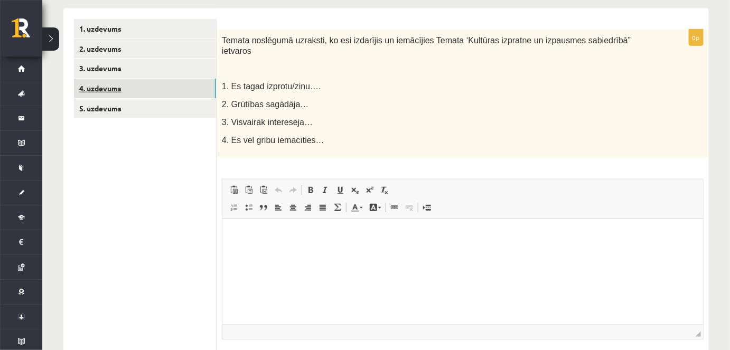
click at [120, 94] on link "4. uzdevums" at bounding box center [145, 89] width 142 height 20
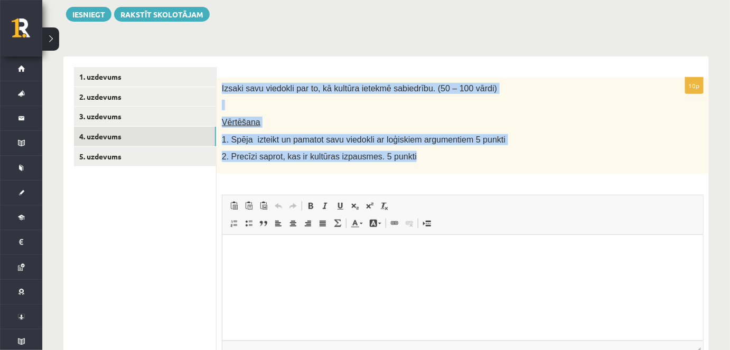
drag, startPoint x: 220, startPoint y: 86, endPoint x: 405, endPoint y: 162, distance: 201.0
click at [405, 162] on div "Izsaki savu viedokli par to, kā kultūra ietekmē sabiedrību. (50 – 100 vārdi) Vē…" at bounding box center [462, 126] width 492 height 96
copy div "Izsaki savu viedokli par to, kā kultūra ietekmē sabiedrību. (50 – 100 vārdi) Vē…"
click at [547, 220] on span "Redaktora rīkjoslas Ielīmēt Klaviatūras saīsne vadīšanas taustiņš+V Ievietot kā…" at bounding box center [462, 215] width 480 height 40
click at [539, 148] on div "Izsaki savu viedokli par to, kā kultūra ietekmē sabiedrību. (50 – 100 vārdi) Vē…" at bounding box center [462, 126] width 492 height 96
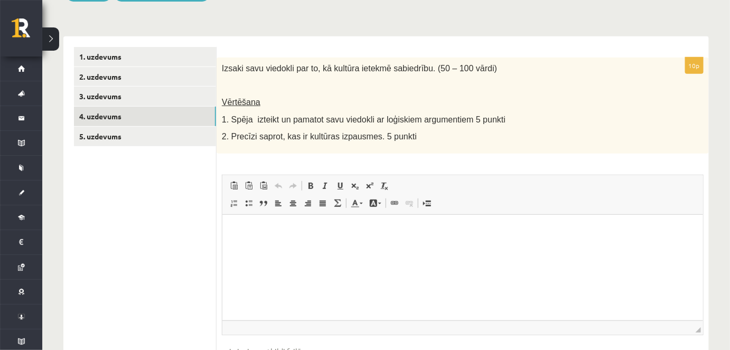
scroll to position [144, 0]
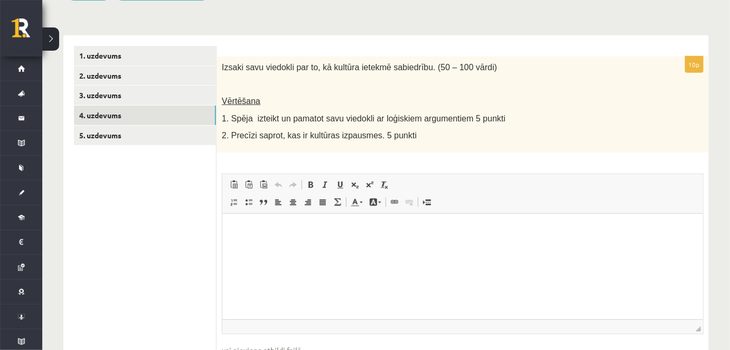
click at [321, 242] on html at bounding box center [462, 229] width 480 height 32
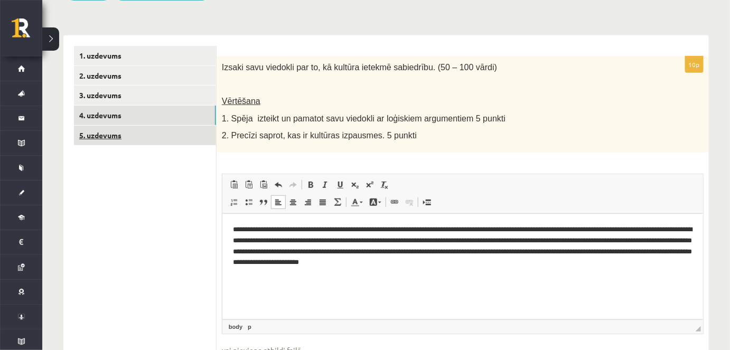
click at [114, 139] on link "5. uzdevums" at bounding box center [145, 136] width 142 height 20
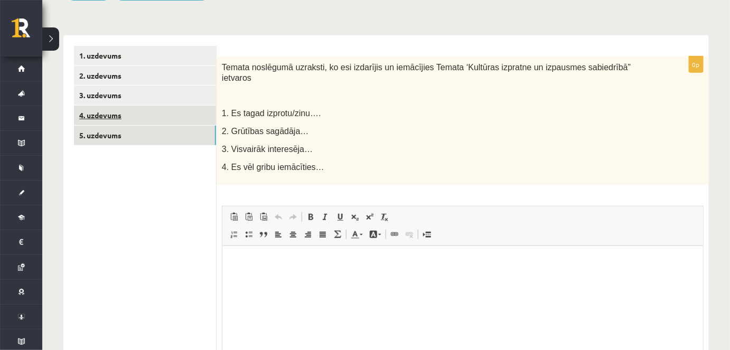
scroll to position [0, 0]
click at [124, 120] on link "4. uzdevums" at bounding box center [145, 116] width 142 height 20
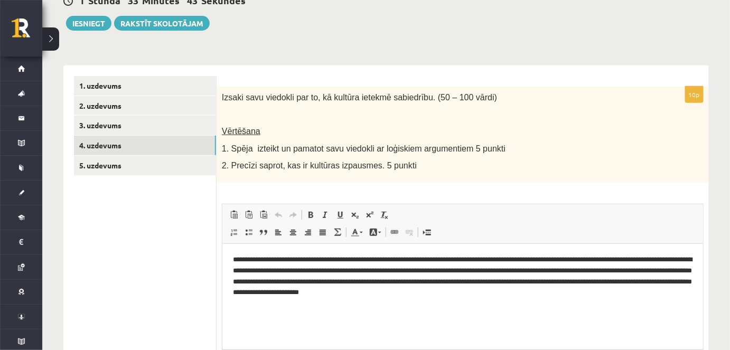
scroll to position [160, 0]
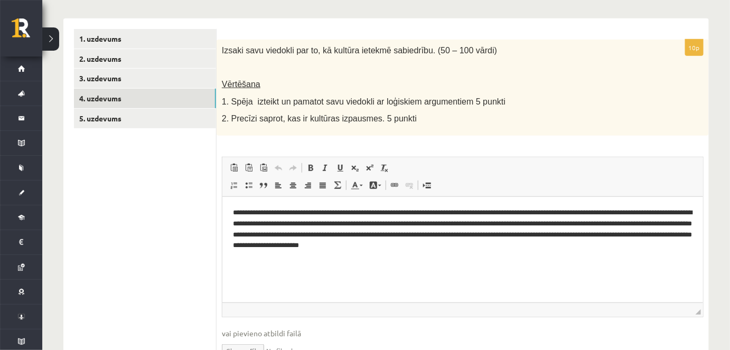
click at [585, 253] on html "**********" at bounding box center [462, 228] width 480 height 65
click at [255, 254] on body "**********" at bounding box center [461, 238] width 459 height 62
click at [228, 277] on html "**********" at bounding box center [462, 237] width 480 height 83
click at [102, 124] on link "5. uzdevums" at bounding box center [145, 119] width 142 height 20
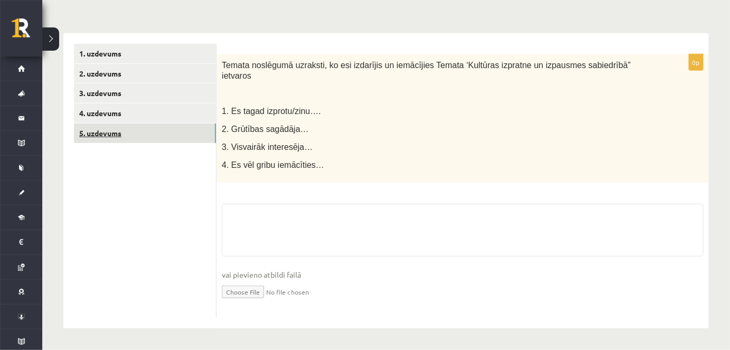
scroll to position [134, 0]
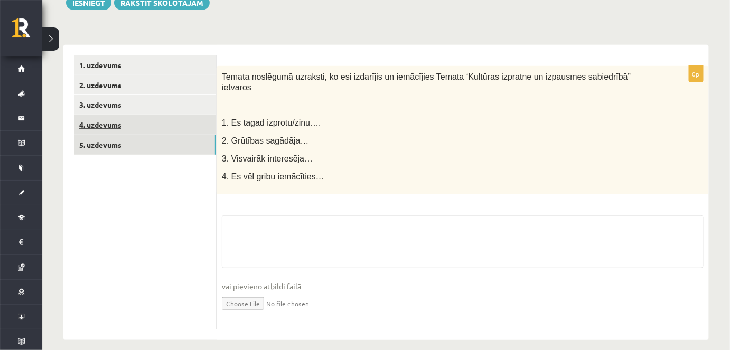
click at [101, 135] on link "5. uzdevums" at bounding box center [145, 145] width 142 height 20
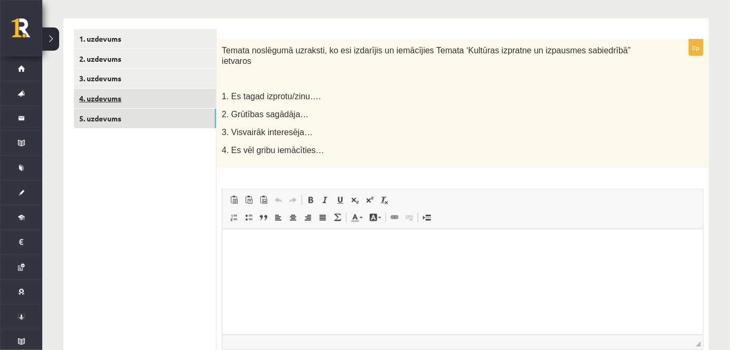
scroll to position [0, 0]
click at [109, 120] on link "5. uzdevums" at bounding box center [145, 119] width 142 height 20
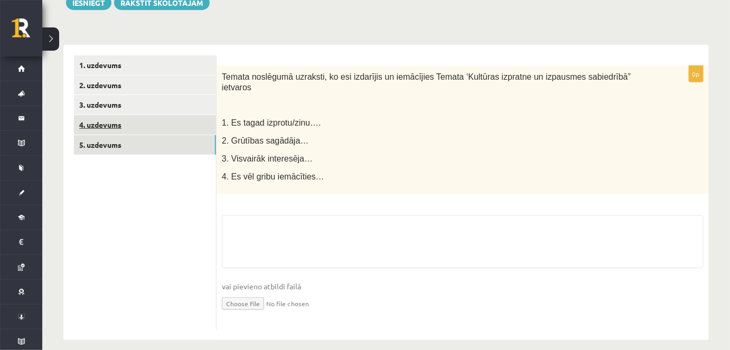
click at [109, 120] on link "4. uzdevums" at bounding box center [145, 125] width 142 height 20
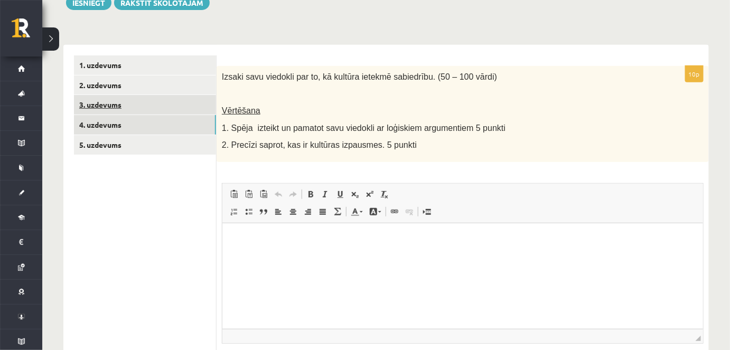
click at [99, 129] on link "4. uzdevums" at bounding box center [145, 125] width 142 height 20
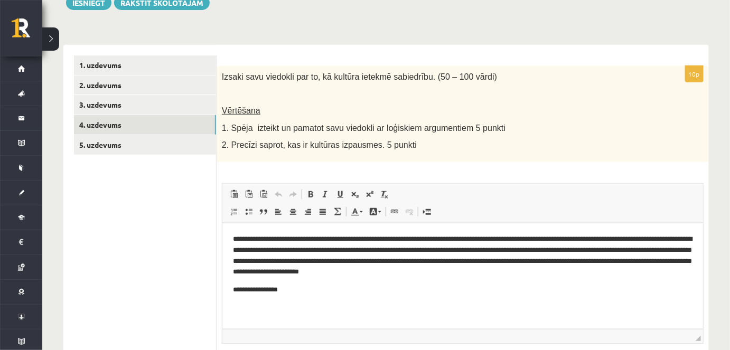
scroll to position [0, 0]
click at [113, 108] on link "3. uzdevums" at bounding box center [145, 105] width 142 height 20
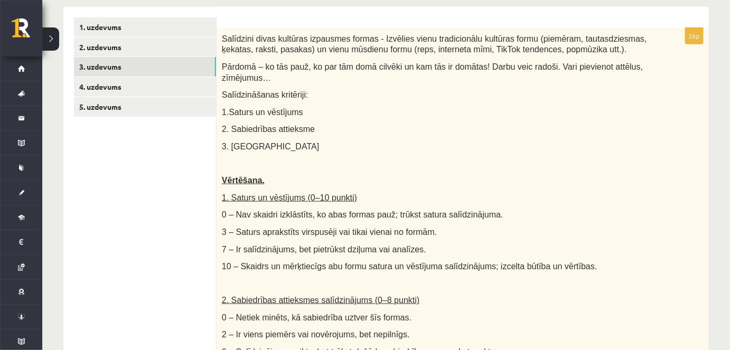
scroll to position [171, 0]
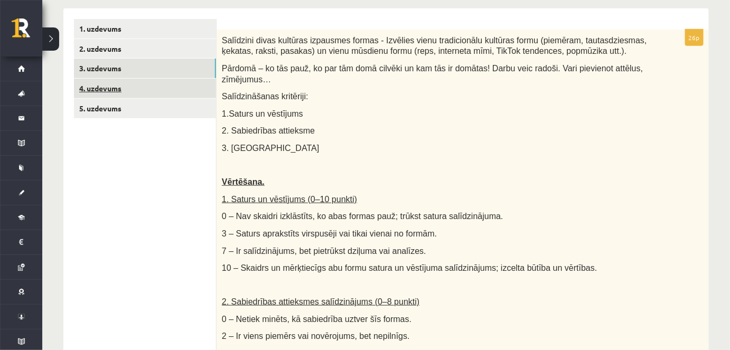
click at [111, 88] on link "4. uzdevums" at bounding box center [145, 89] width 142 height 20
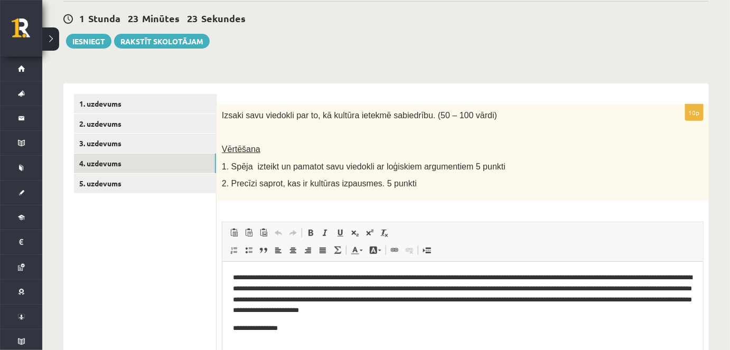
scroll to position [192, 0]
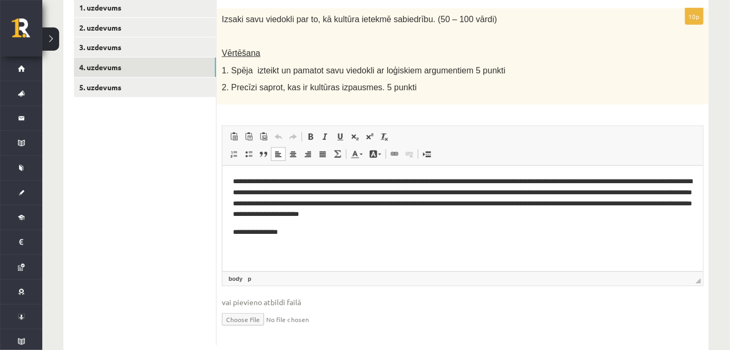
click at [304, 229] on p "**********" at bounding box center [462, 231] width 460 height 11
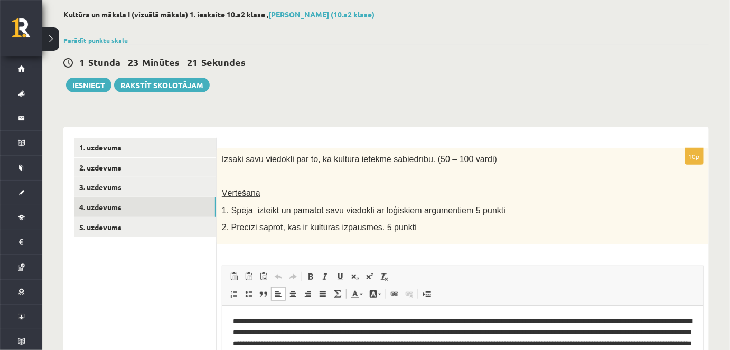
scroll to position [48, 0]
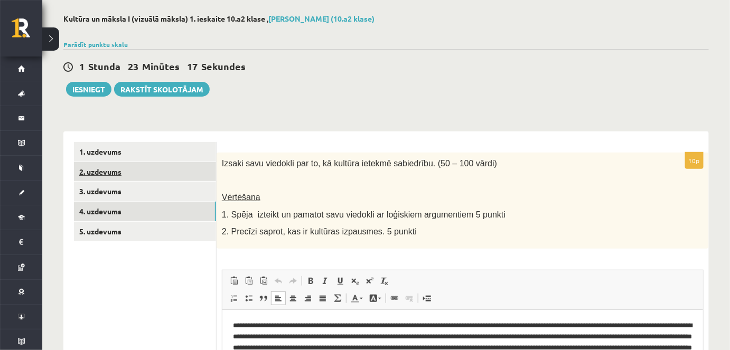
click at [146, 179] on link "2. uzdevums" at bounding box center [145, 172] width 142 height 20
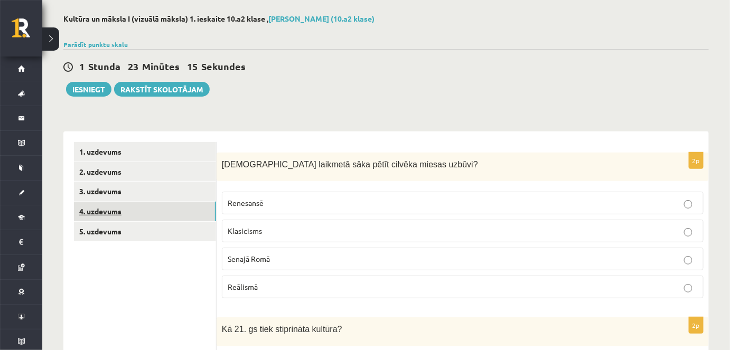
click at [129, 202] on link "4. uzdevums" at bounding box center [145, 212] width 142 height 20
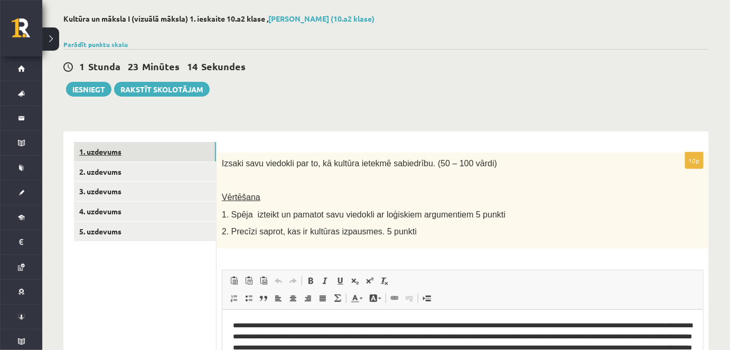
click at [108, 154] on link "1. uzdevums" at bounding box center [145, 152] width 142 height 20
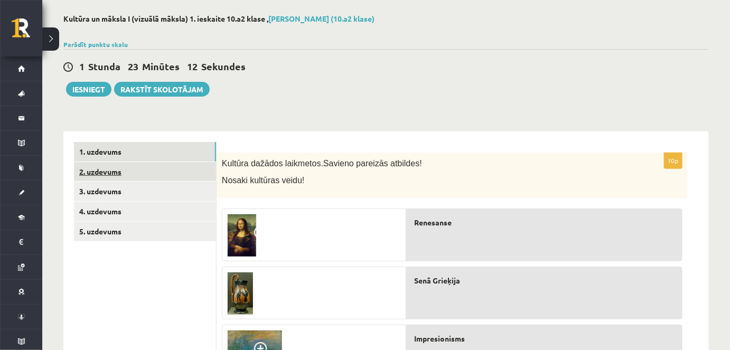
click at [94, 169] on link "2. uzdevums" at bounding box center [145, 172] width 142 height 20
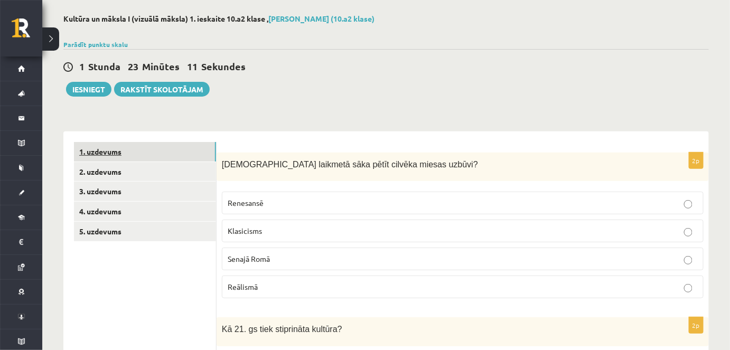
click at [111, 145] on link "1. uzdevums" at bounding box center [145, 152] width 142 height 20
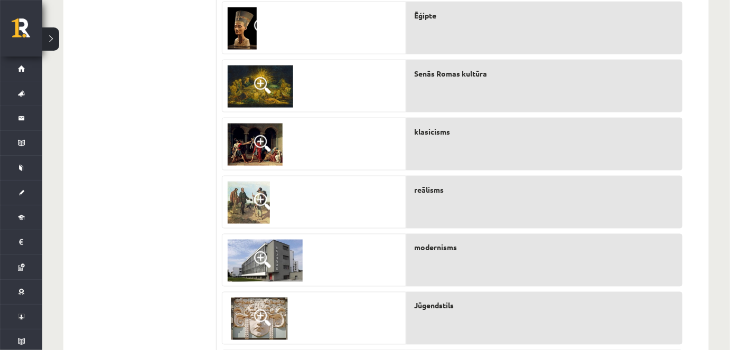
scroll to position [422, 0]
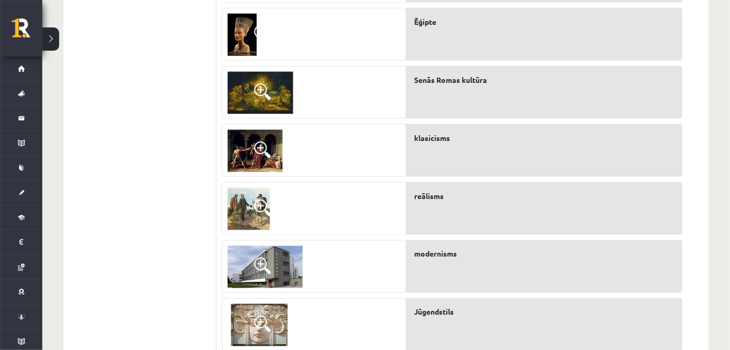
click at [264, 142] on span at bounding box center [262, 149] width 17 height 17
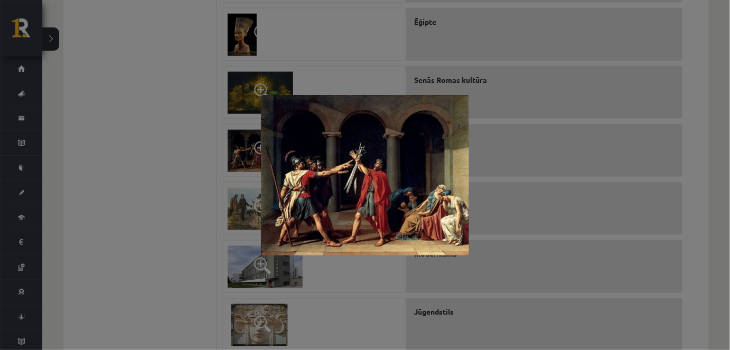
click at [231, 147] on div at bounding box center [365, 175] width 730 height 350
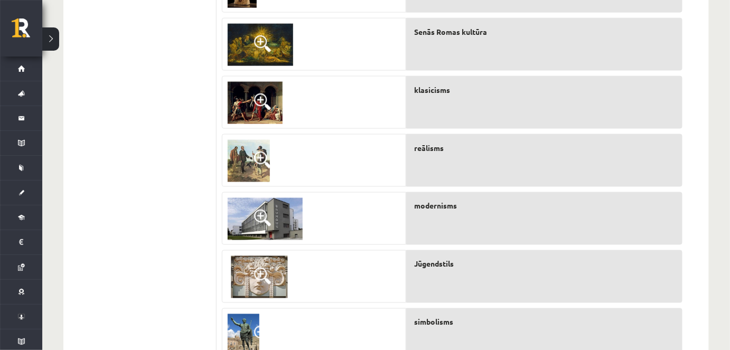
scroll to position [518, 0]
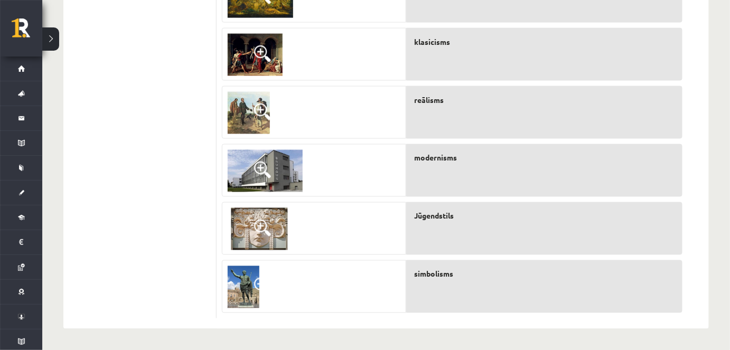
click at [268, 107] on span at bounding box center [262, 111] width 17 height 17
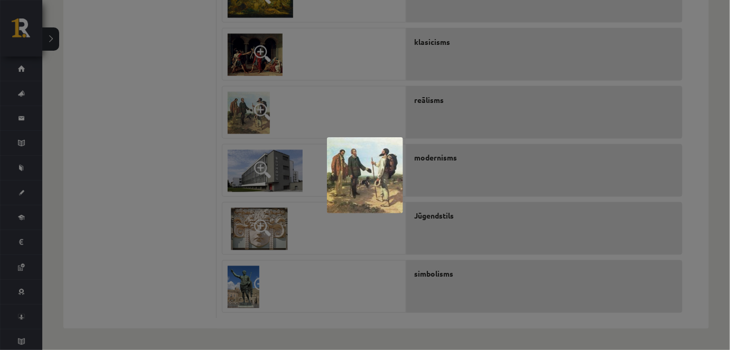
click at [334, 132] on div at bounding box center [365, 175] width 730 height 350
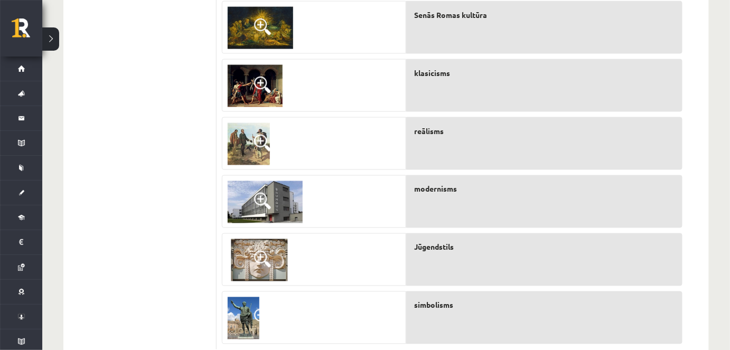
scroll to position [470, 0]
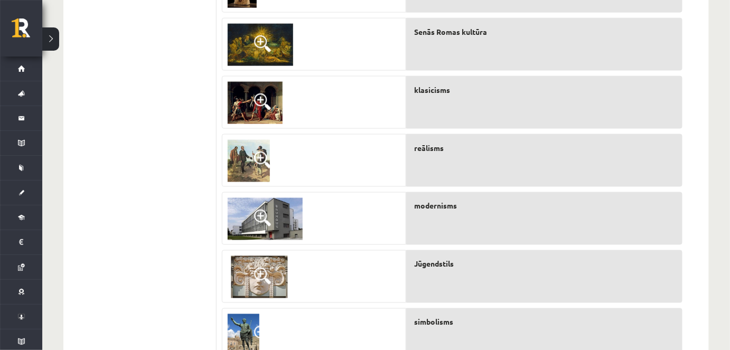
click at [250, 118] on img at bounding box center [255, 103] width 55 height 42
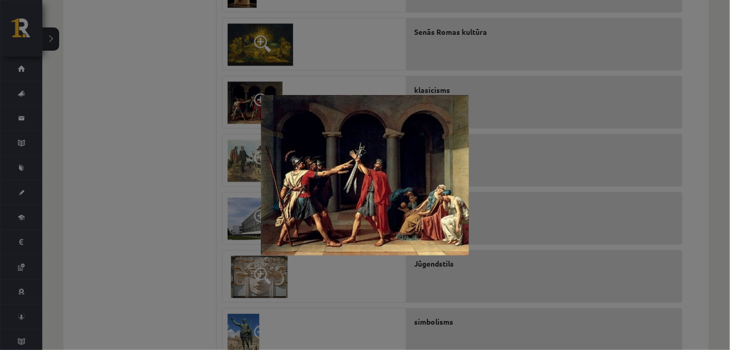
click at [250, 118] on div at bounding box center [365, 175] width 730 height 350
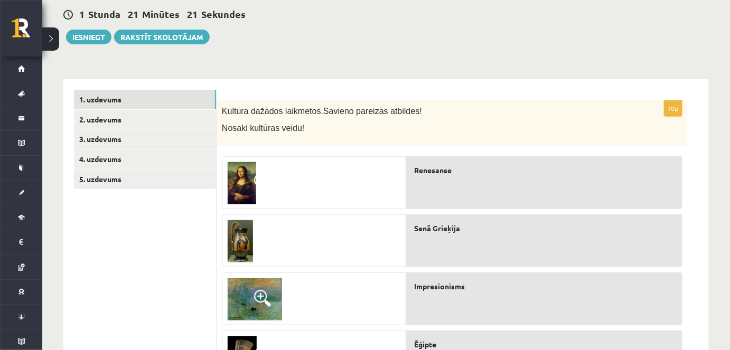
scroll to position [87, 0]
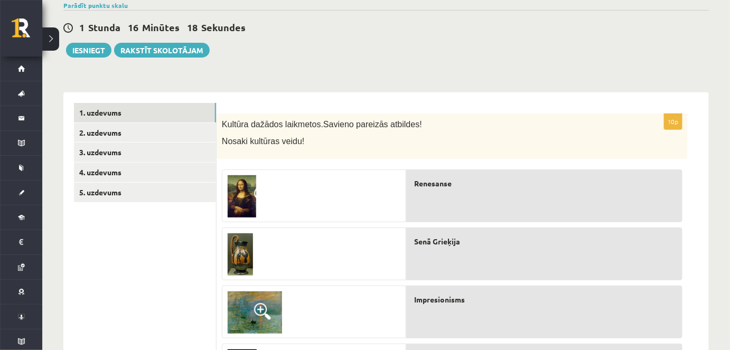
click at [149, 164] on link "4. uzdevums" at bounding box center [145, 173] width 142 height 20
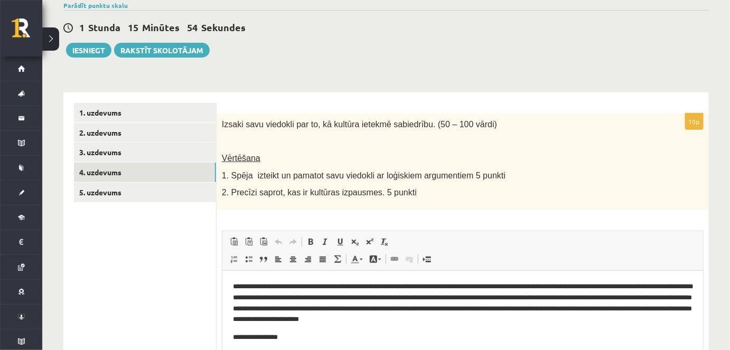
scroll to position [0, 0]
click at [154, 199] on link "5. uzdevums" at bounding box center [145, 193] width 142 height 20
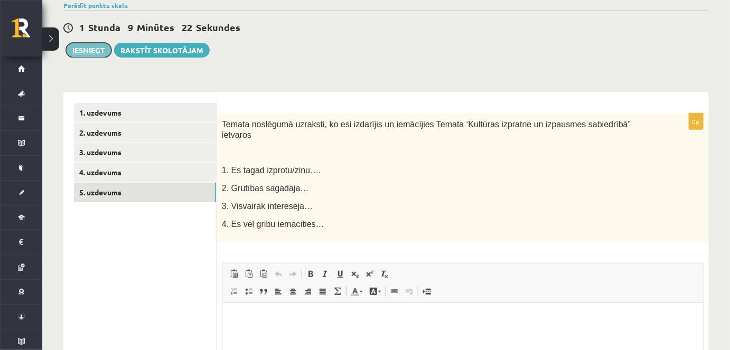
click at [79, 52] on button "Iesniegt" at bounding box center [88, 50] width 45 height 15
